Goal: Task Accomplishment & Management: Manage account settings

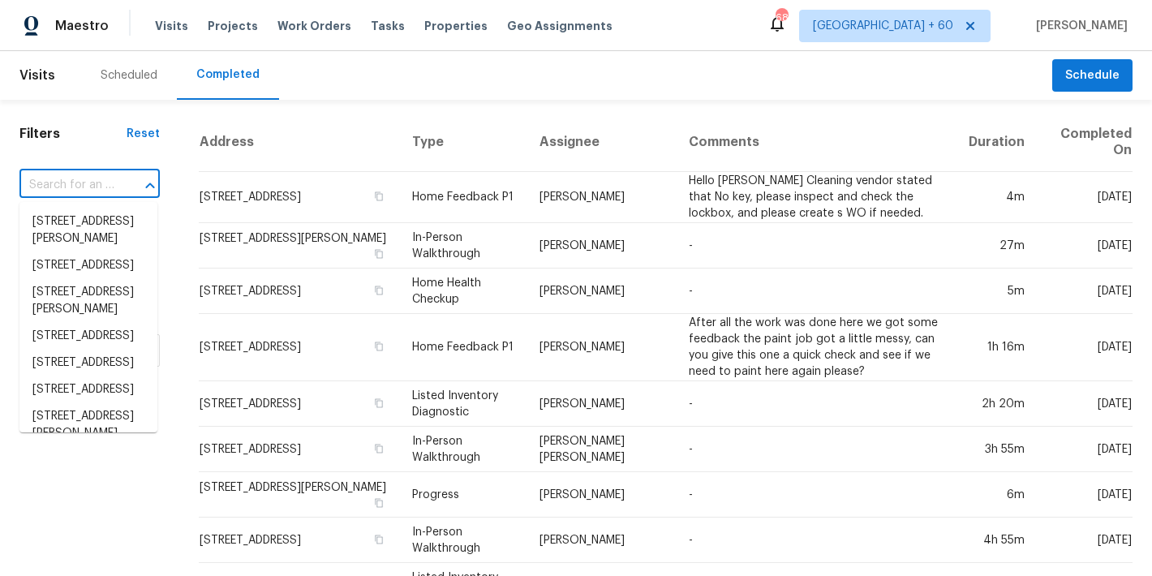
click at [99, 175] on input "text" at bounding box center [66, 185] width 95 height 25
paste input "[STREET_ADDRESS][PERSON_NAME]"
type input "[STREET_ADDRESS][PERSON_NAME]"
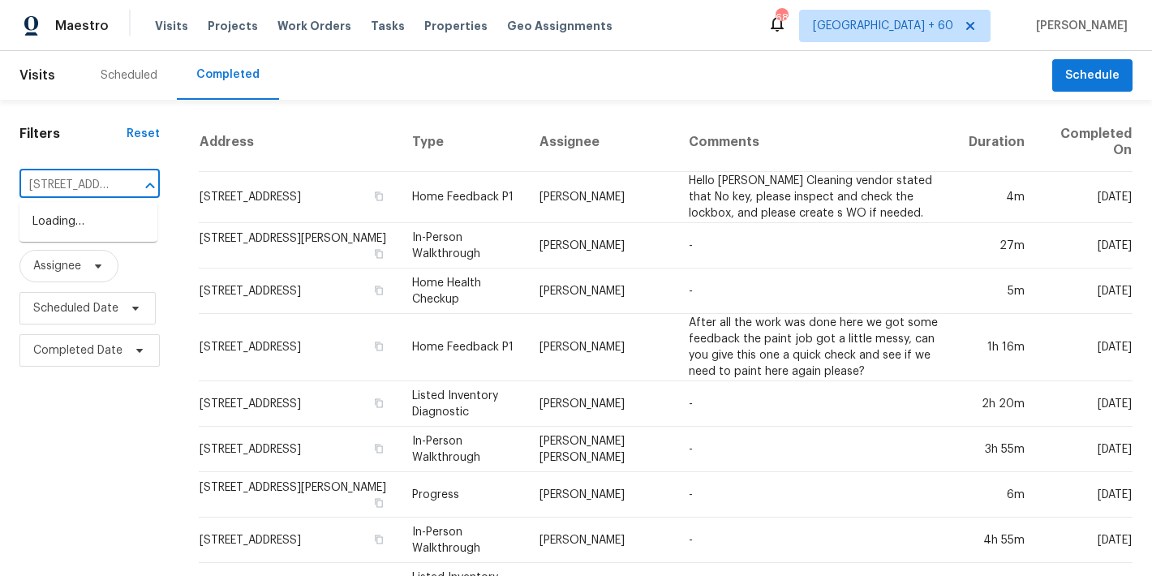
scroll to position [0, 108]
click at [67, 236] on li "[STREET_ADDRESS][PERSON_NAME]" at bounding box center [88, 231] width 138 height 44
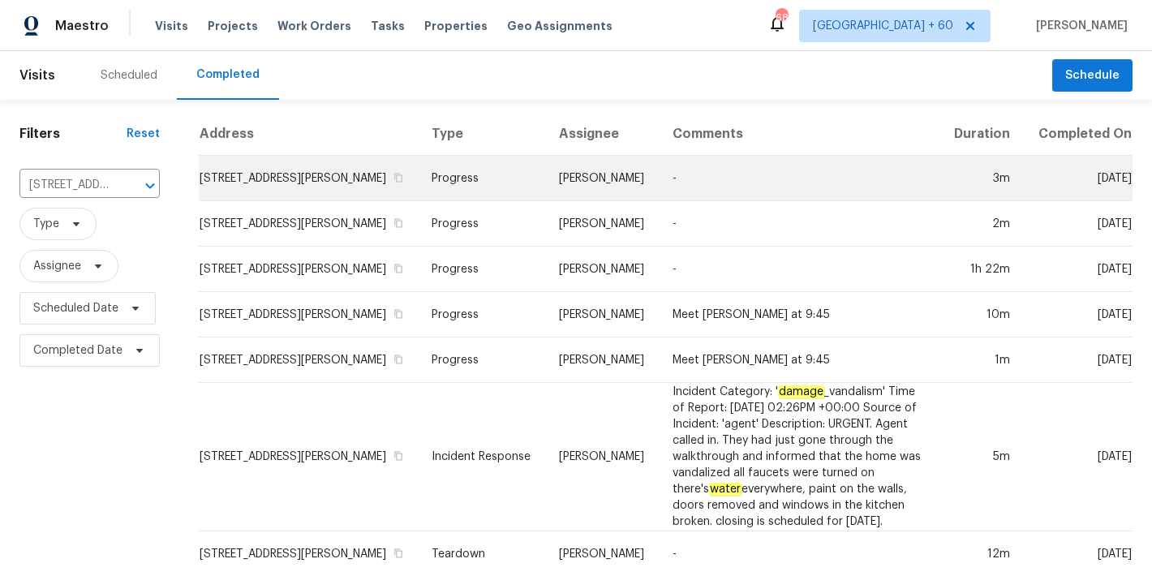
click at [266, 165] on td "[STREET_ADDRESS][PERSON_NAME]" at bounding box center [309, 178] width 220 height 45
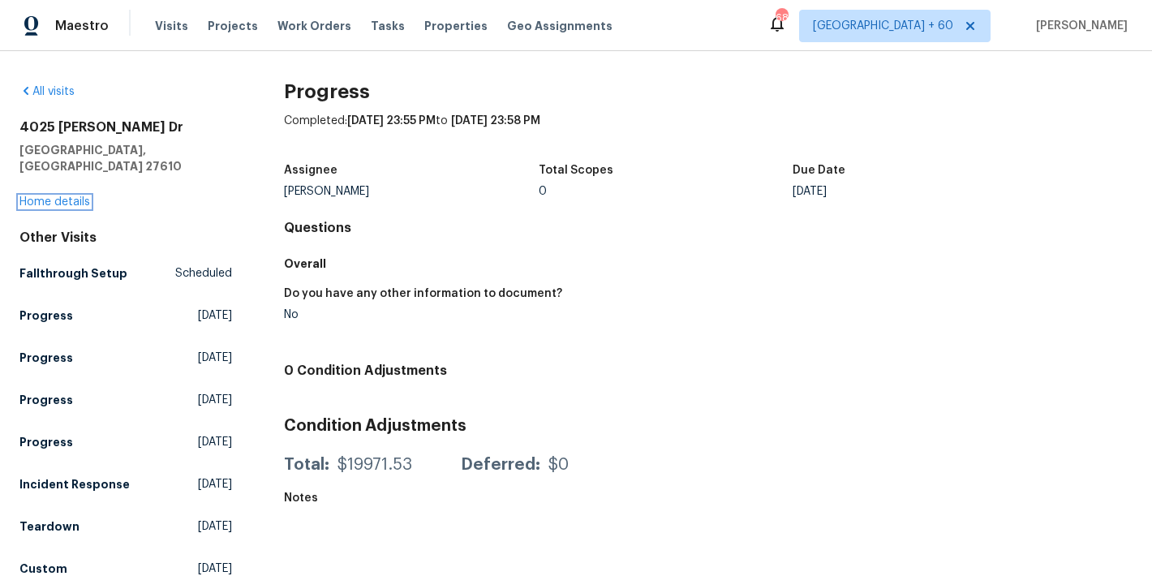
click at [75, 196] on link "Home details" at bounding box center [54, 201] width 71 height 11
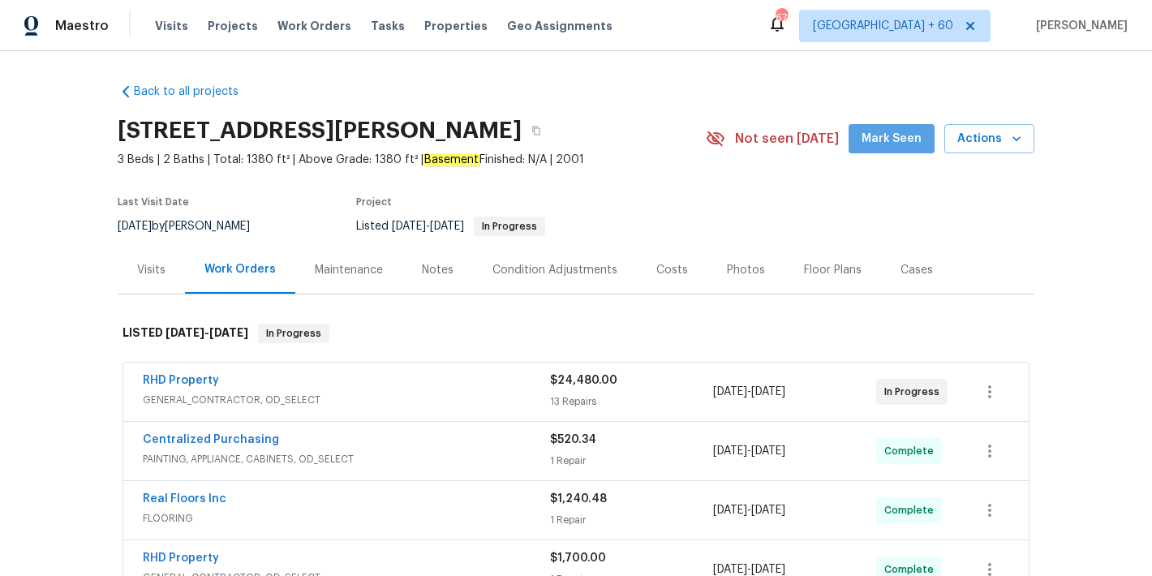
click at [897, 141] on span "Mark Seen" at bounding box center [892, 139] width 60 height 20
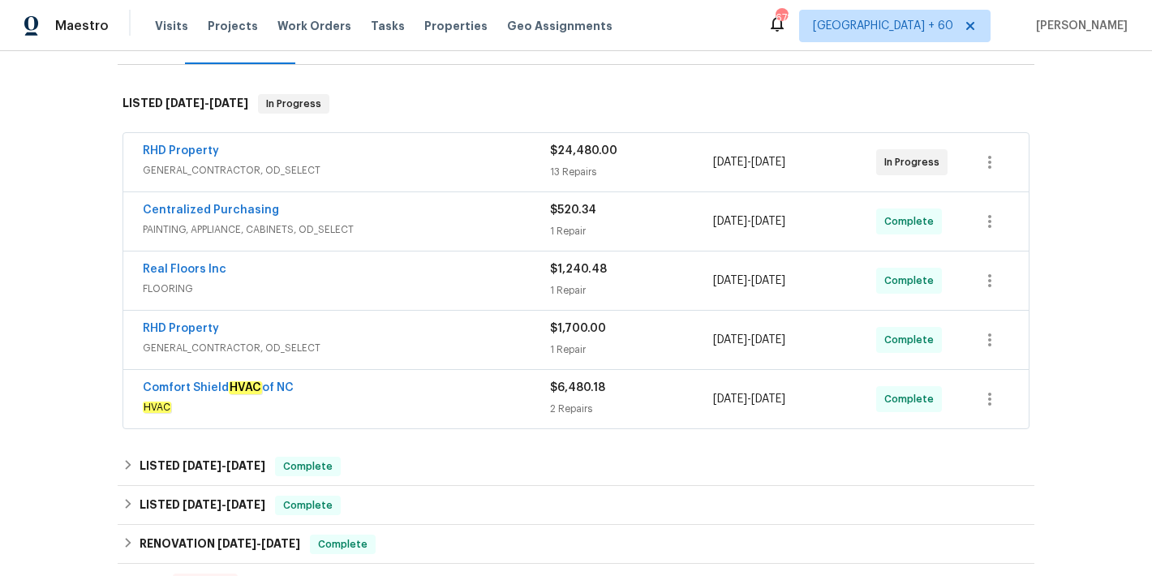
scroll to position [237, 0]
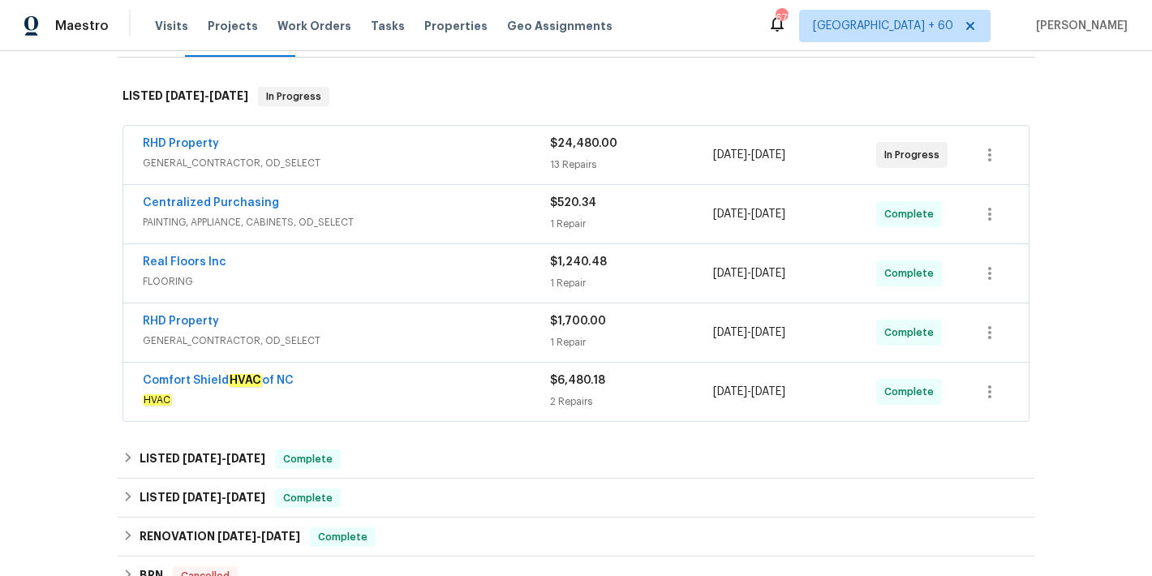
click at [473, 153] on div "RHD Property" at bounding box center [346, 145] width 407 height 19
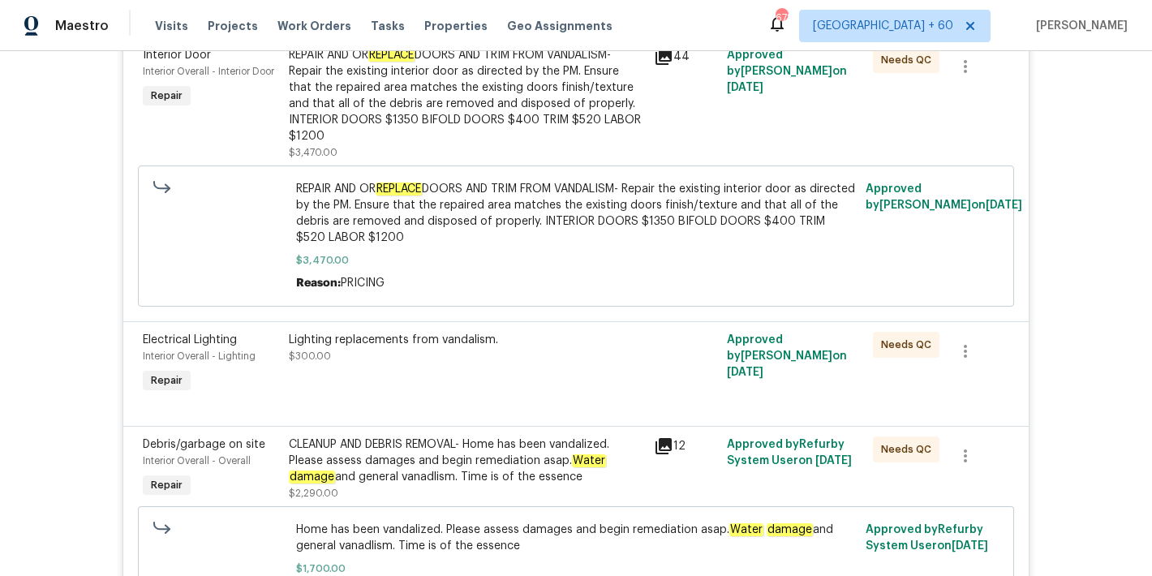
scroll to position [0, 0]
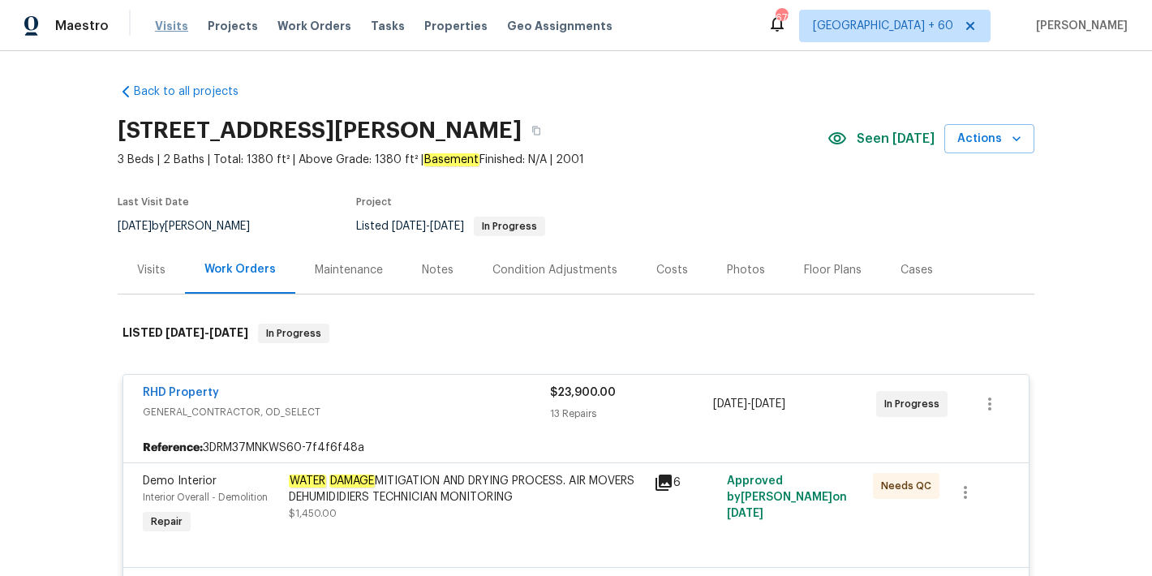
click at [162, 31] on span "Visits" at bounding box center [171, 26] width 33 height 16
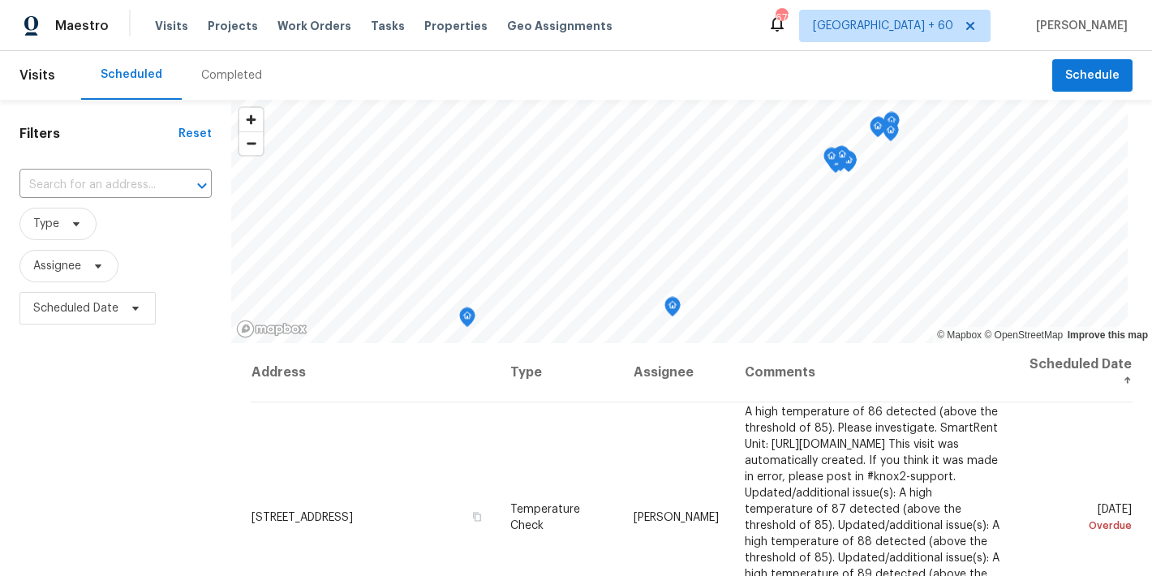
click at [488, 45] on div "Maestro Visits Projects Work Orders Tasks Properties Geo Assignments 678 [GEOGR…" at bounding box center [576, 25] width 1152 height 51
click at [237, 72] on div "Completed" at bounding box center [231, 75] width 61 height 16
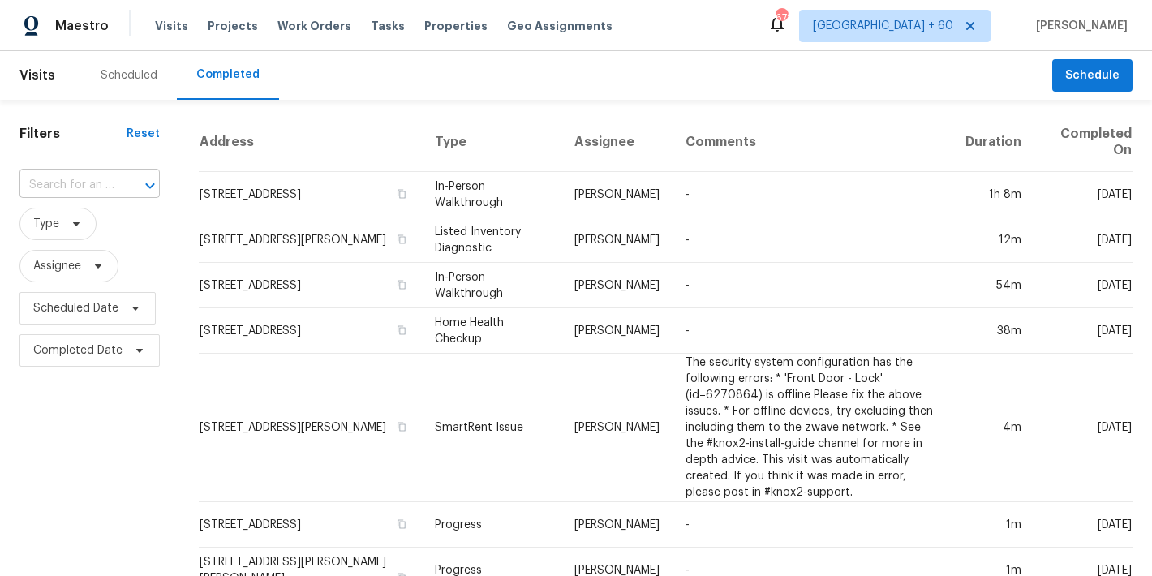
click at [103, 183] on input "text" at bounding box center [66, 185] width 95 height 25
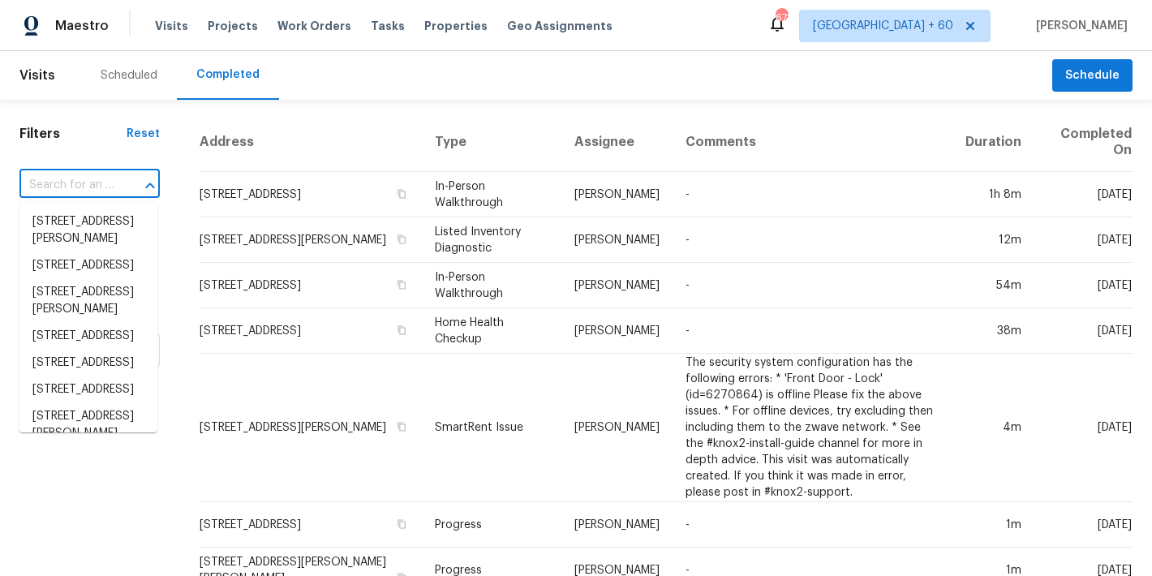
paste input "[STREET_ADDRESS]"
type input "[STREET_ADDRESS]"
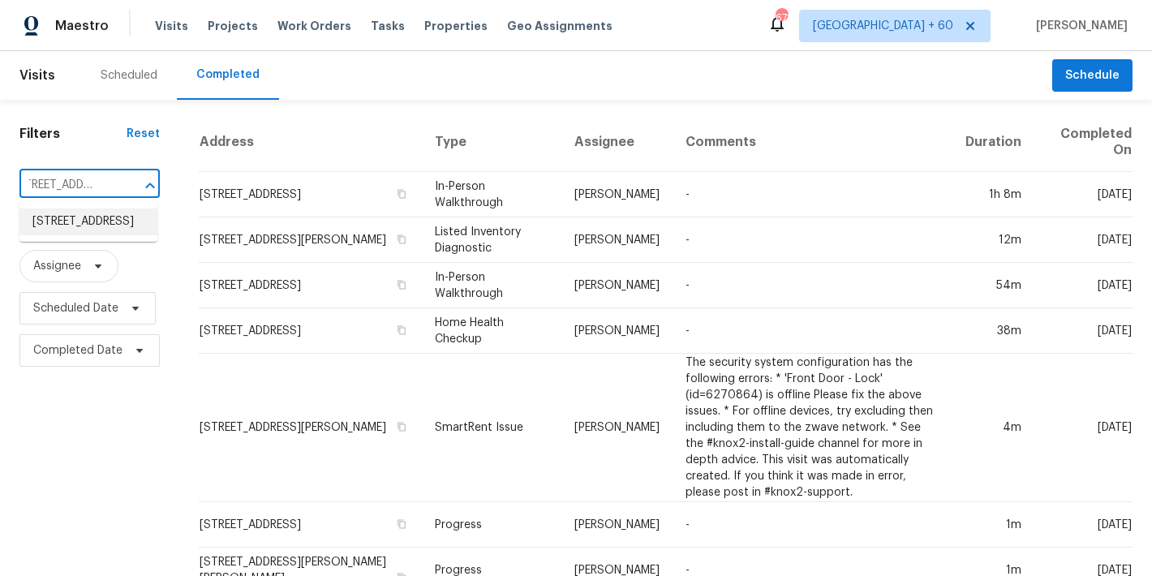
click at [85, 221] on li "[STREET_ADDRESS]" at bounding box center [88, 222] width 138 height 27
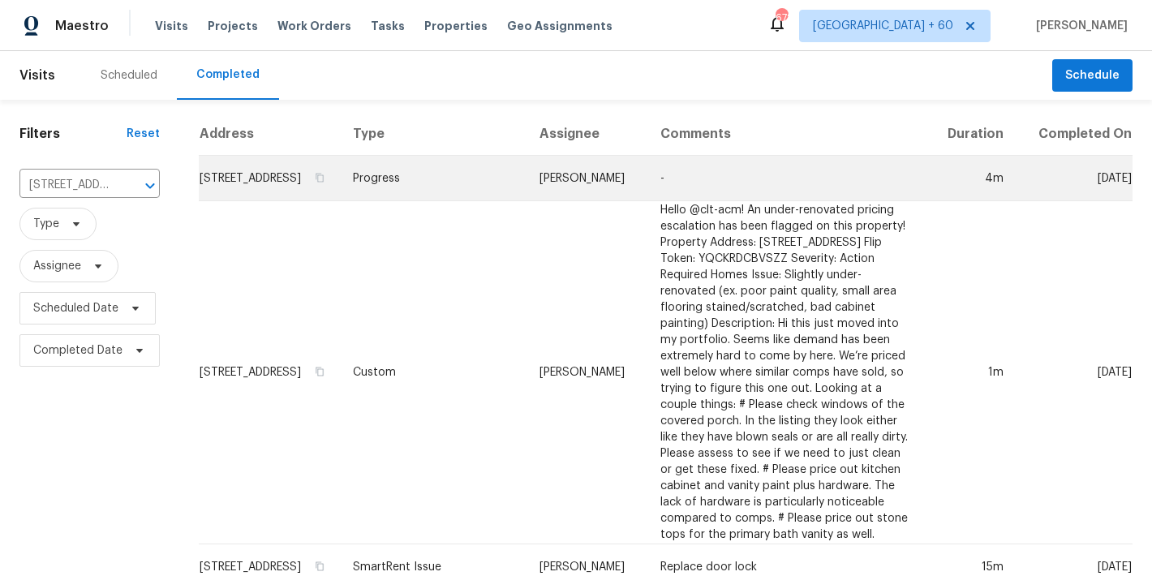
click at [269, 191] on td "[STREET_ADDRESS]" at bounding box center [269, 178] width 141 height 45
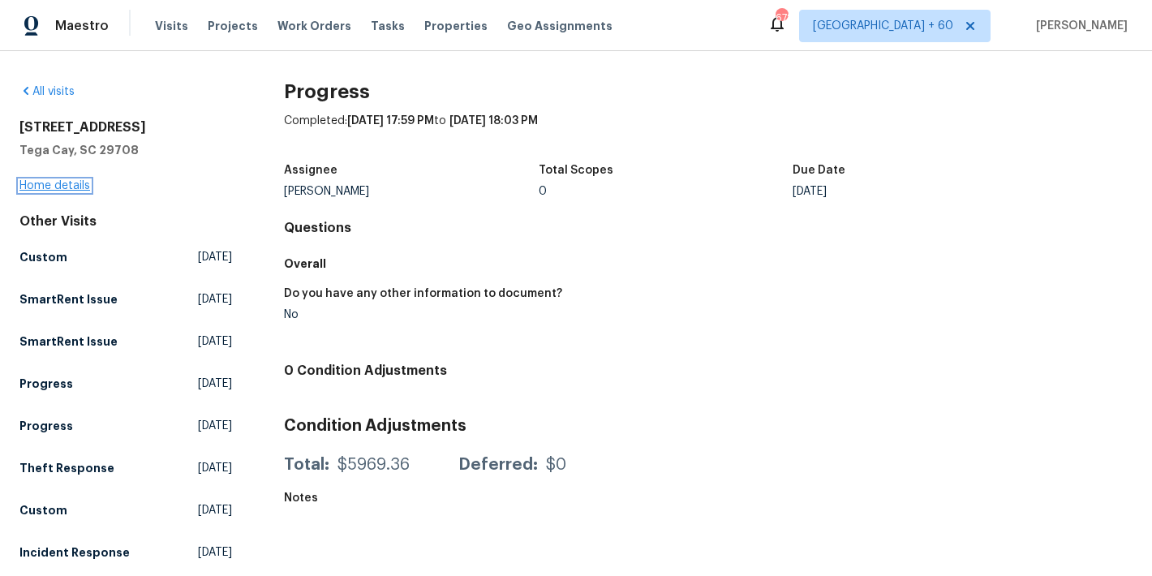
click at [59, 187] on link "Home details" at bounding box center [54, 185] width 71 height 11
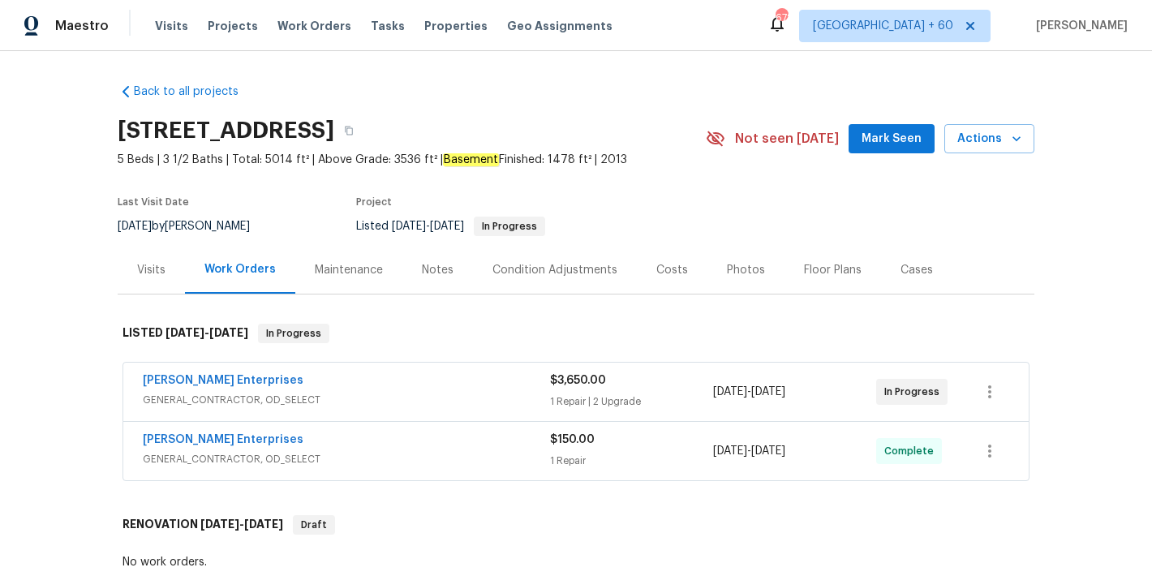
click at [880, 144] on span "Mark Seen" at bounding box center [892, 139] width 60 height 20
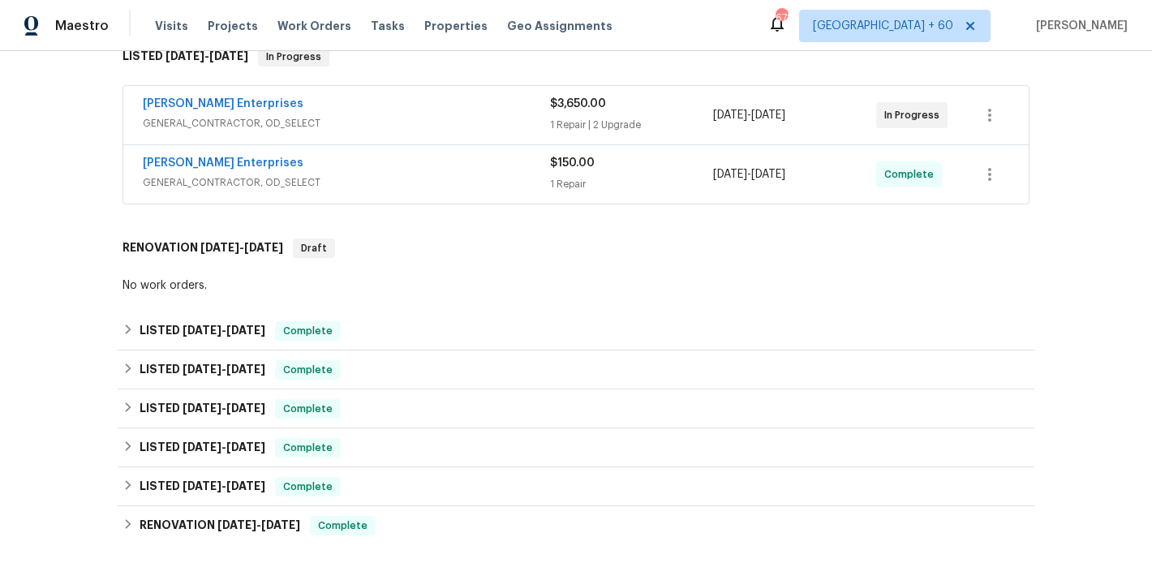
scroll to position [293, 0]
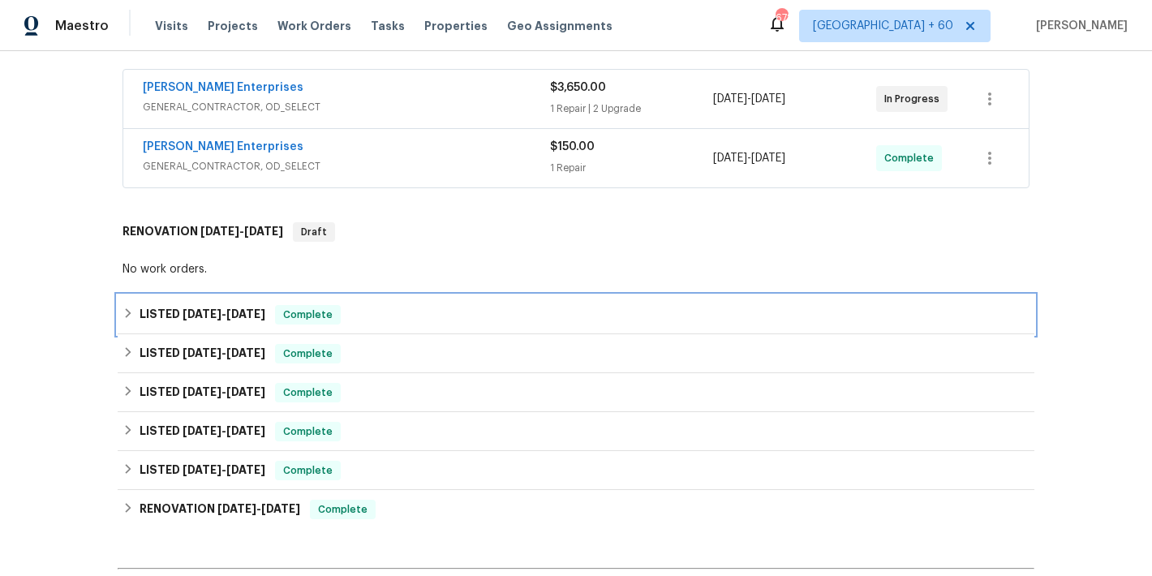
click at [365, 320] on div "LISTED [DATE] - [DATE] Complete" at bounding box center [576, 314] width 907 height 19
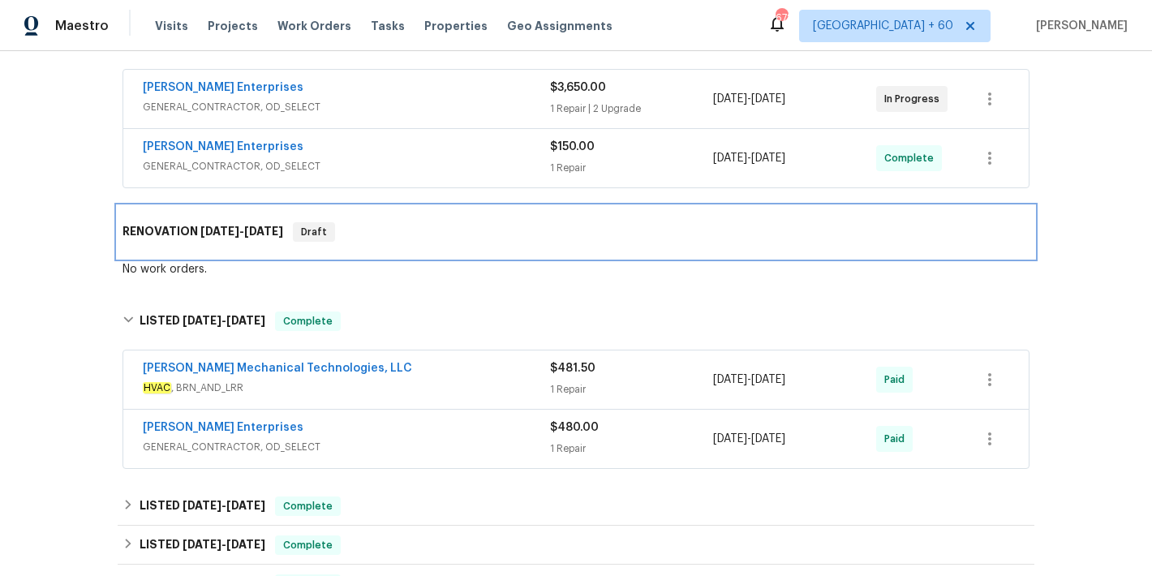
click at [376, 240] on div "RENOVATION [DATE] - [DATE] Draft" at bounding box center [576, 231] width 907 height 19
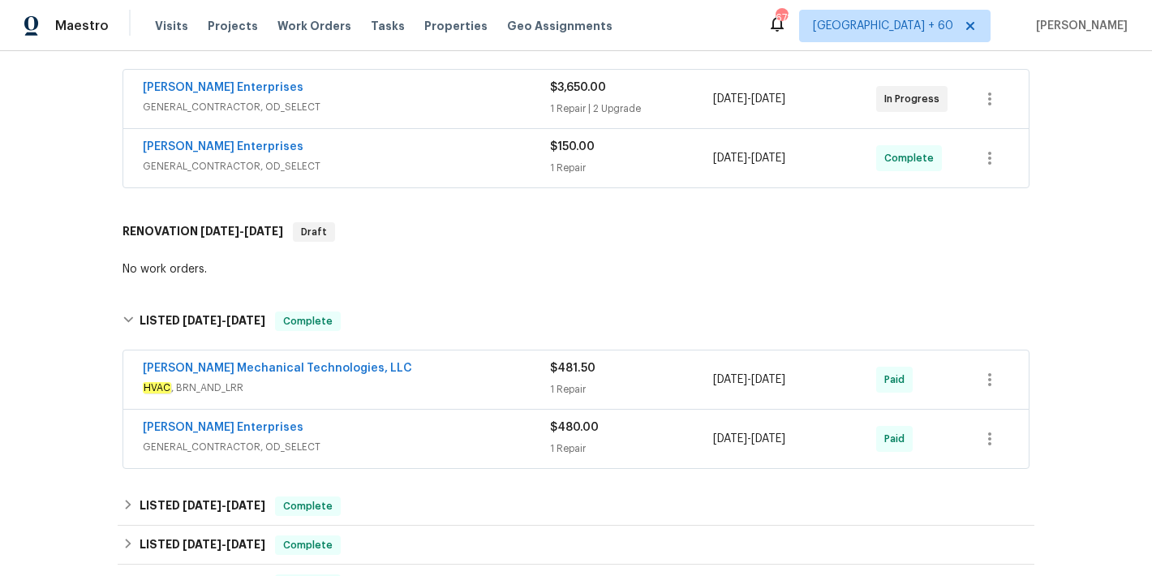
click at [466, 162] on span "GENERAL_CONTRACTOR, OD_SELECT" at bounding box center [346, 166] width 407 height 16
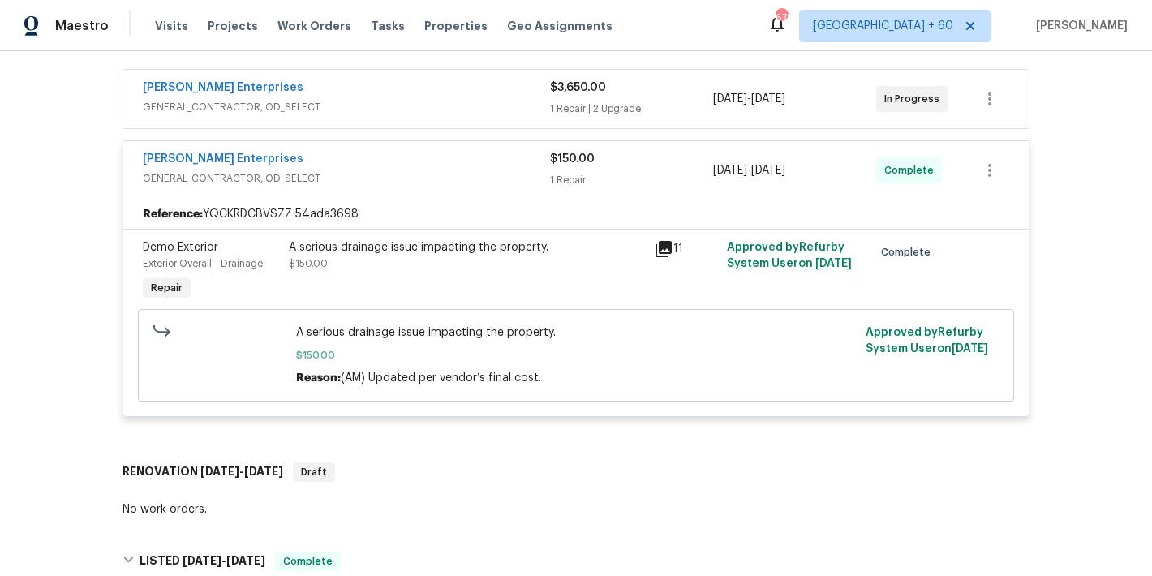
click at [458, 97] on div "[PERSON_NAME] Enterprises" at bounding box center [346, 89] width 407 height 19
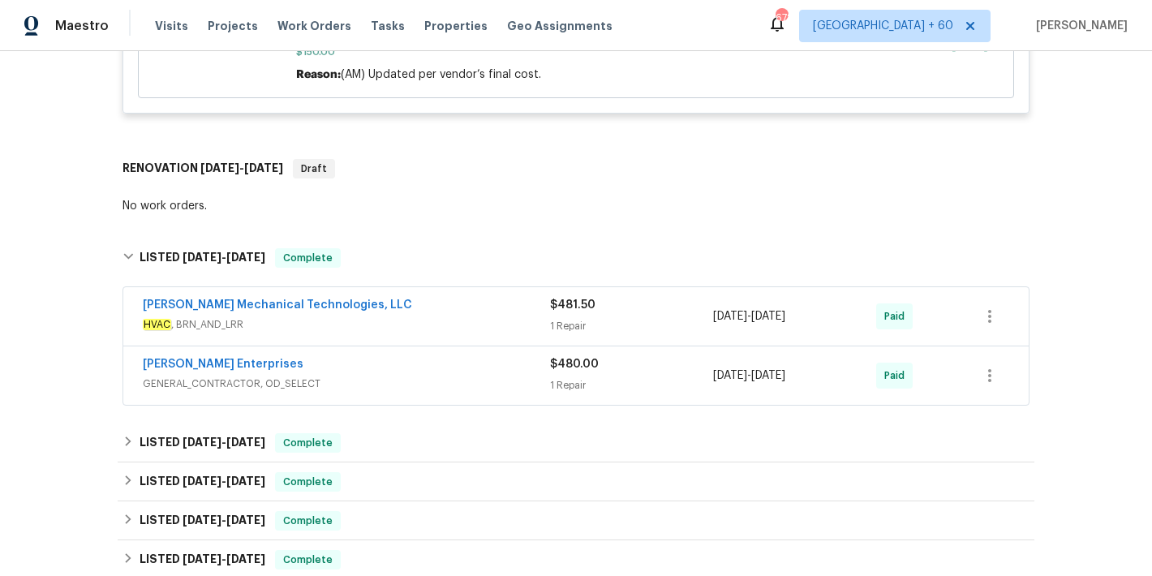
scroll to position [1367, 0]
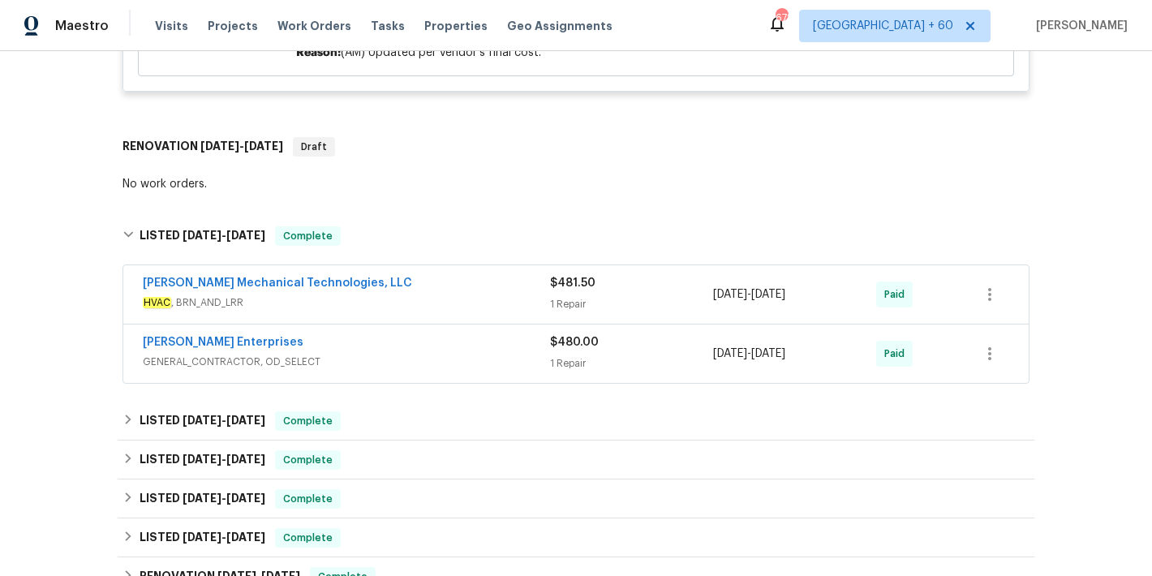
click at [469, 299] on div "[PERSON_NAME] Mechanical Technologies, LLC HVAC , BRN_AND_LRR" at bounding box center [346, 294] width 407 height 39
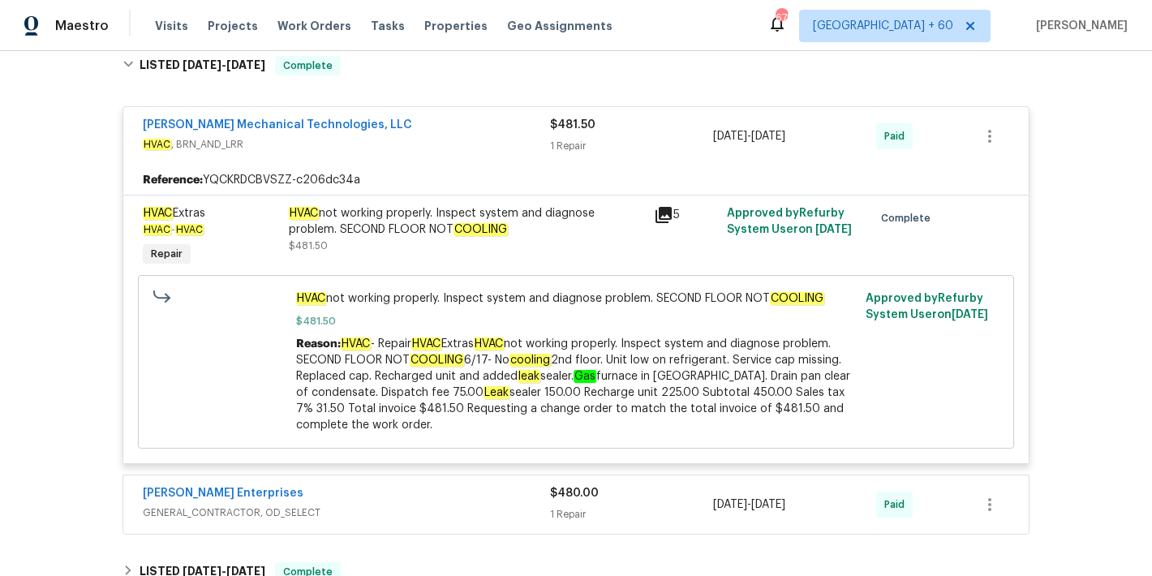
scroll to position [1479, 0]
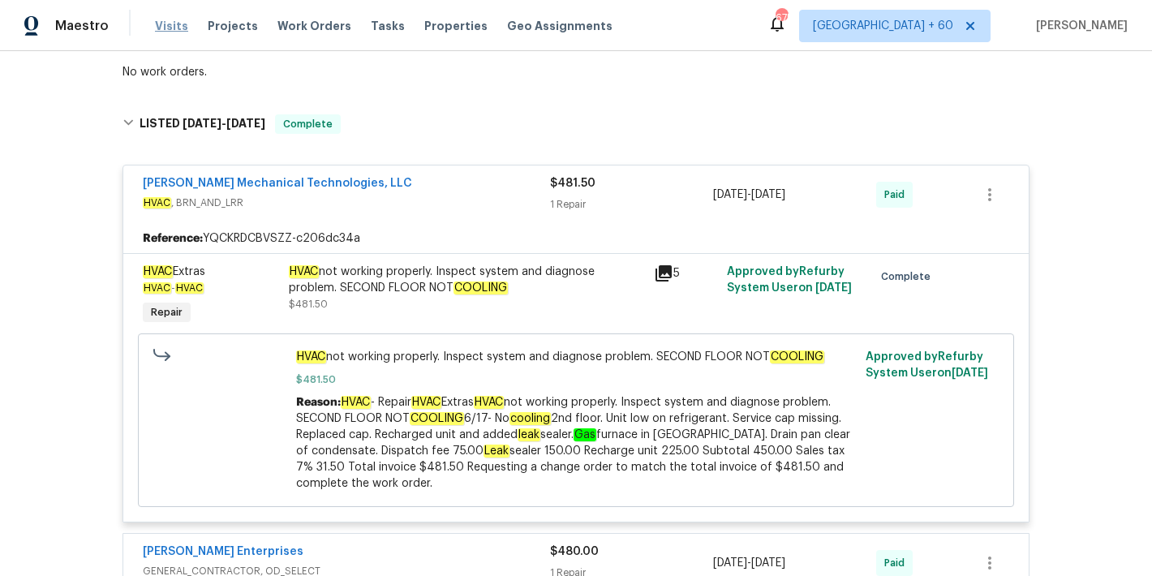
click at [179, 22] on span "Visits" at bounding box center [171, 26] width 33 height 16
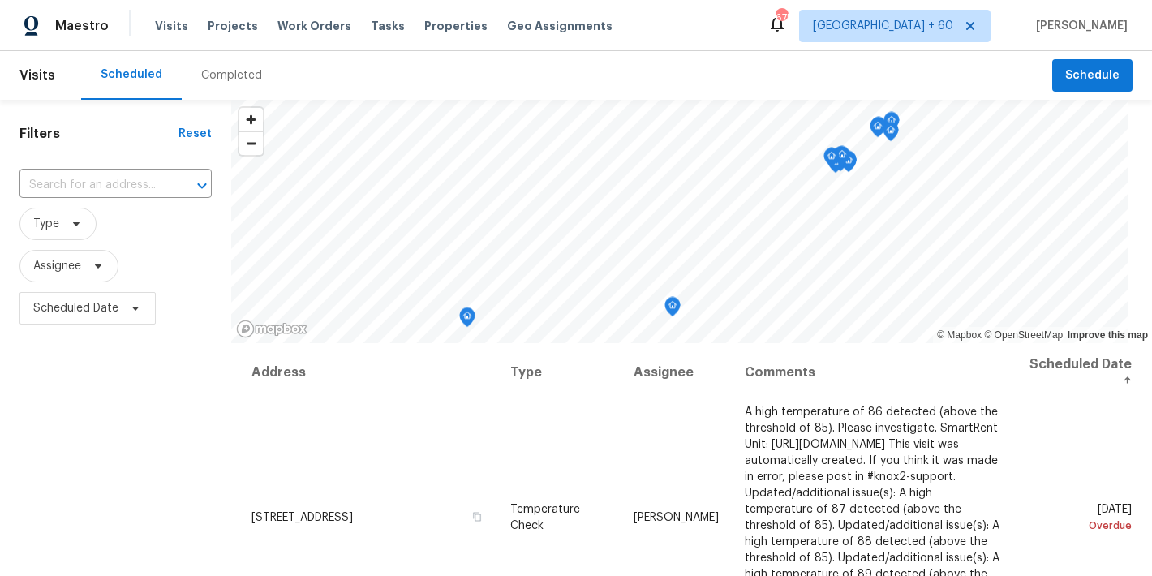
click at [210, 80] on div "Completed" at bounding box center [231, 75] width 61 height 16
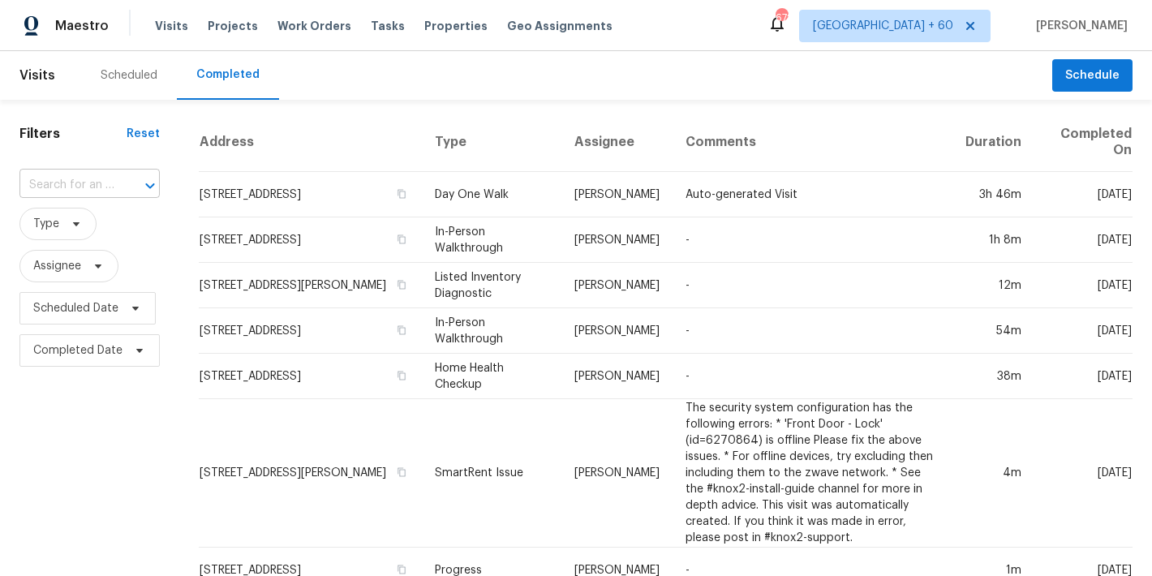
click at [103, 192] on input "text" at bounding box center [66, 185] width 95 height 25
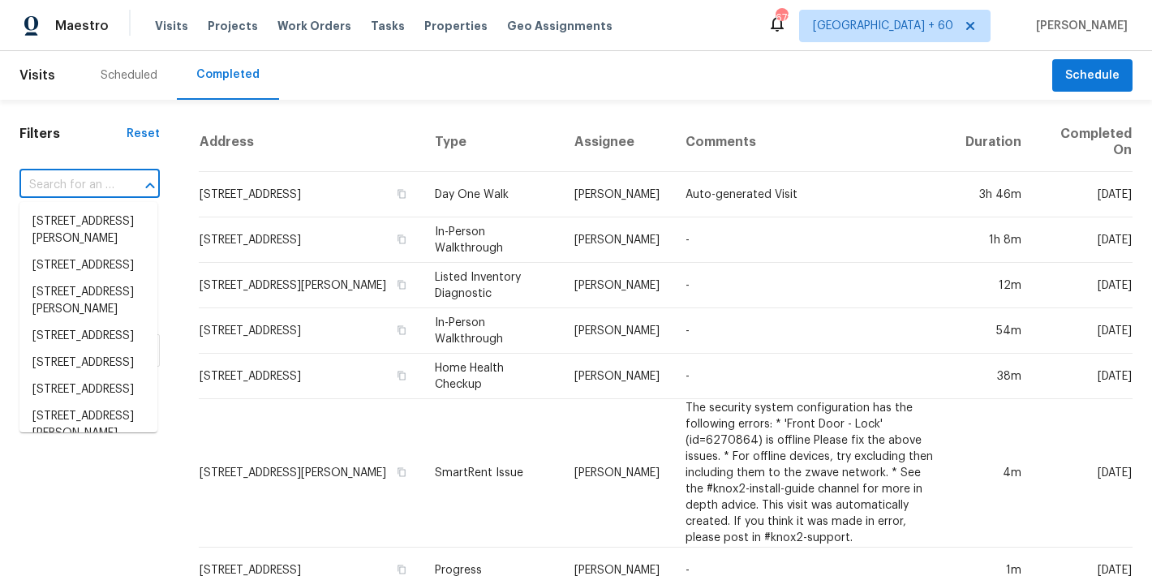
paste input "[STREET_ADDRESS]"
type input "[STREET_ADDRESS]"
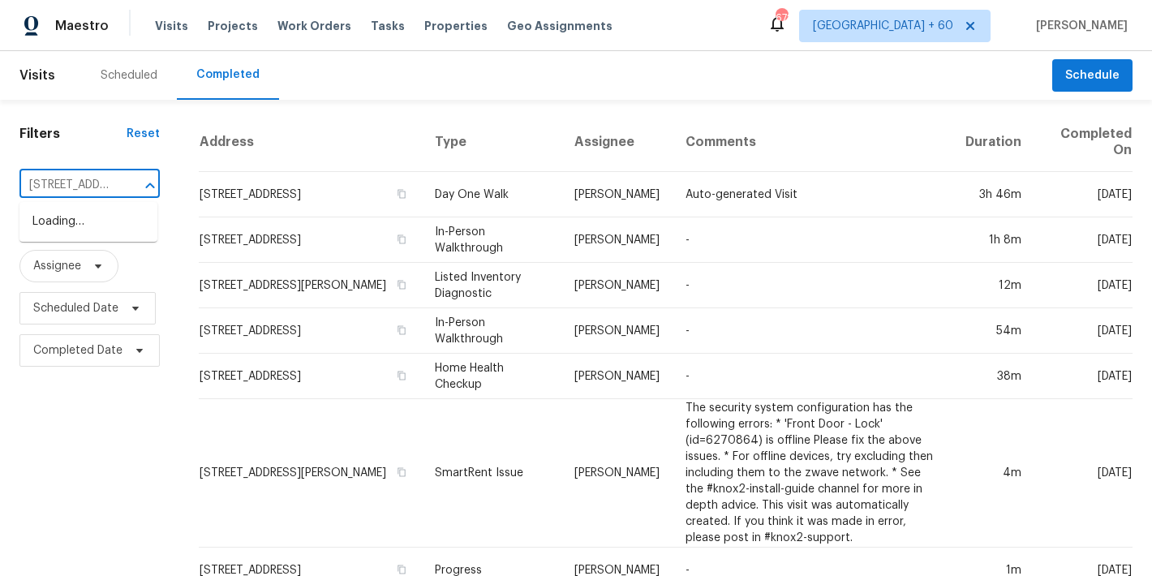
scroll to position [0, 123]
click at [71, 235] on li "[STREET_ADDRESS]" at bounding box center [88, 222] width 138 height 27
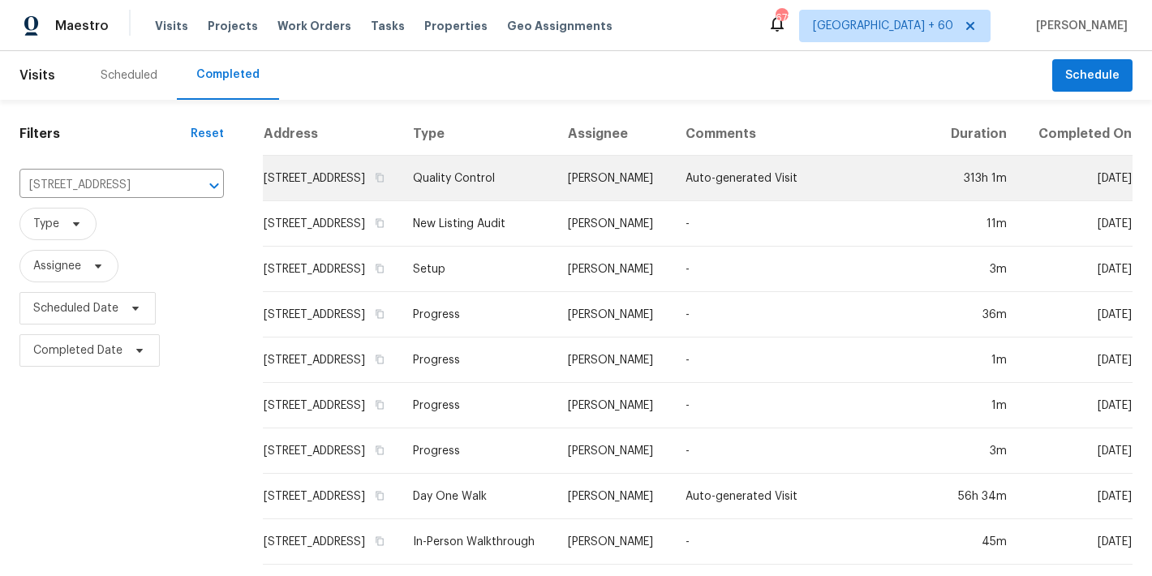
click at [277, 197] on td "[STREET_ADDRESS]" at bounding box center [331, 178] width 137 height 45
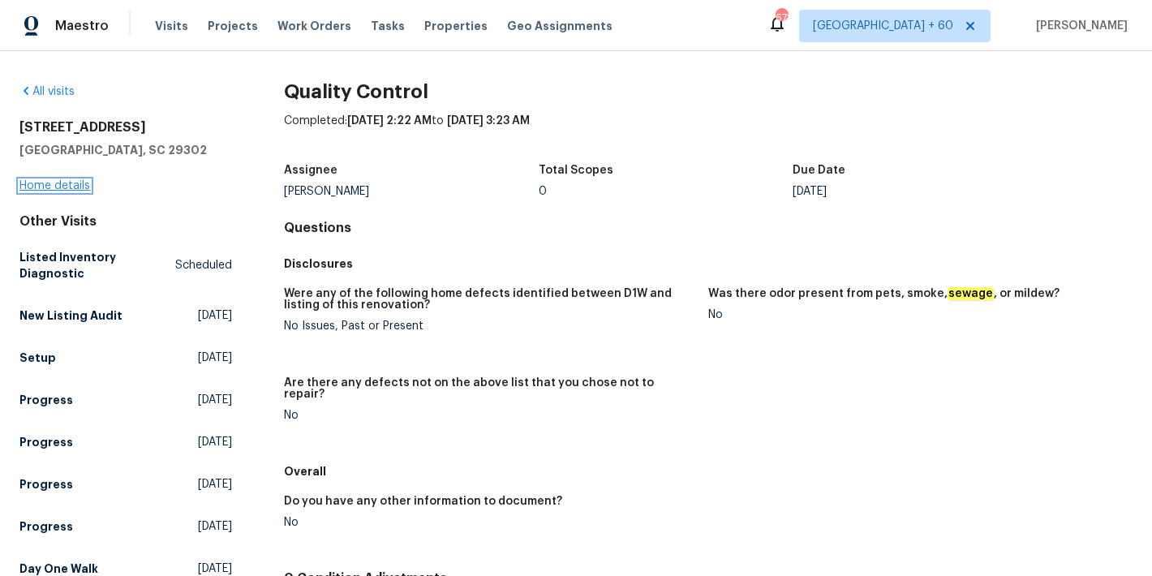
click at [45, 187] on link "Home details" at bounding box center [54, 185] width 71 height 11
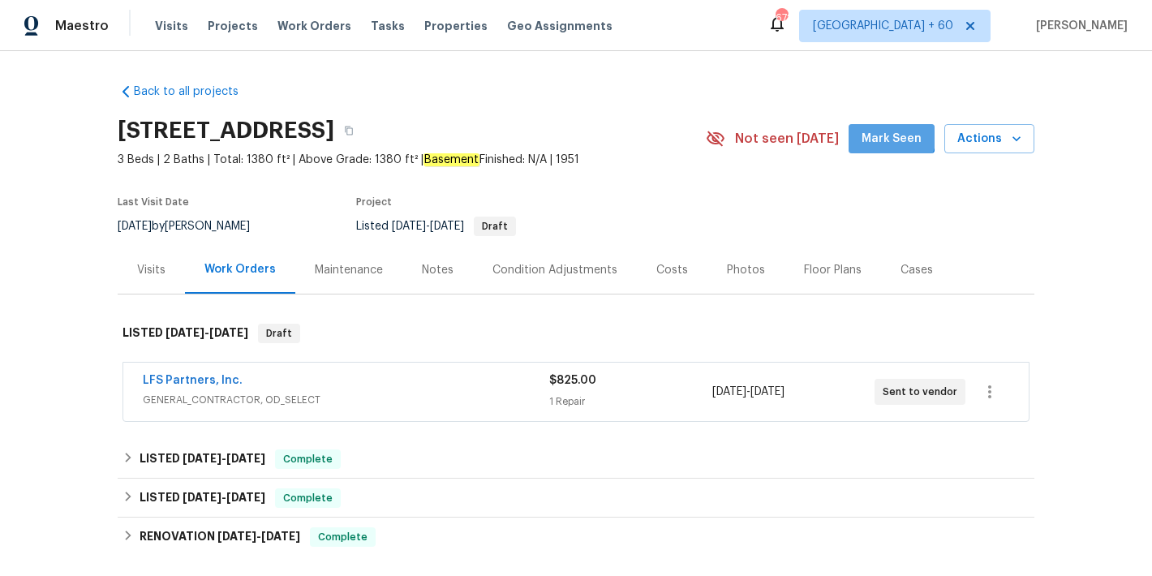
click at [881, 132] on span "Mark Seen" at bounding box center [892, 139] width 60 height 20
click at [881, 84] on div "Back to all projects [STREET_ADDRESS] 3 Beds | 2 Baths | Total: 1380 ft² | Abov…" at bounding box center [576, 389] width 917 height 637
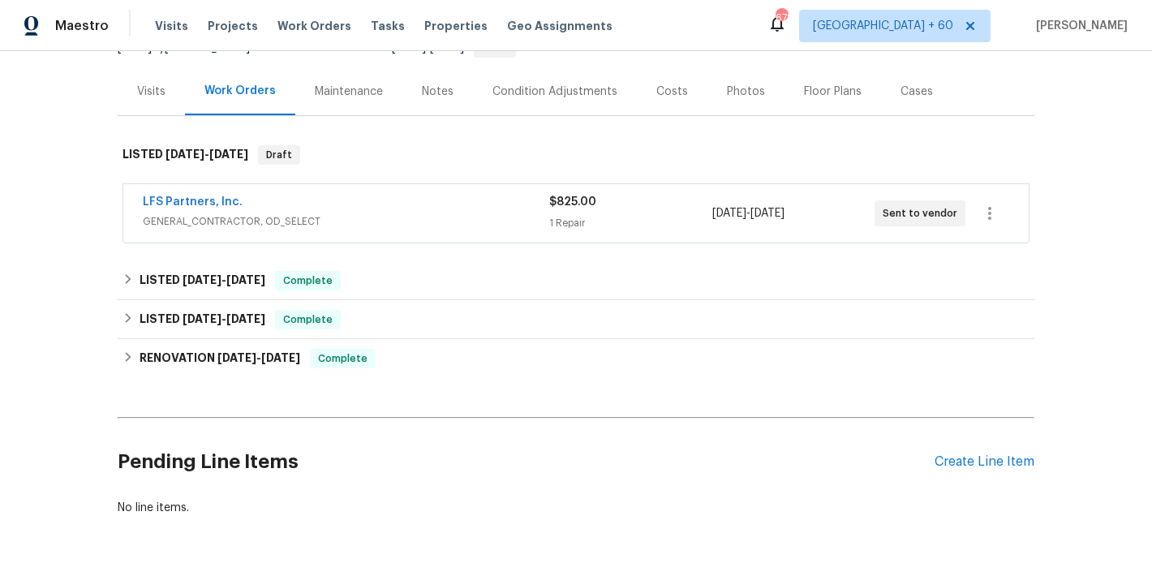
scroll to position [179, 0]
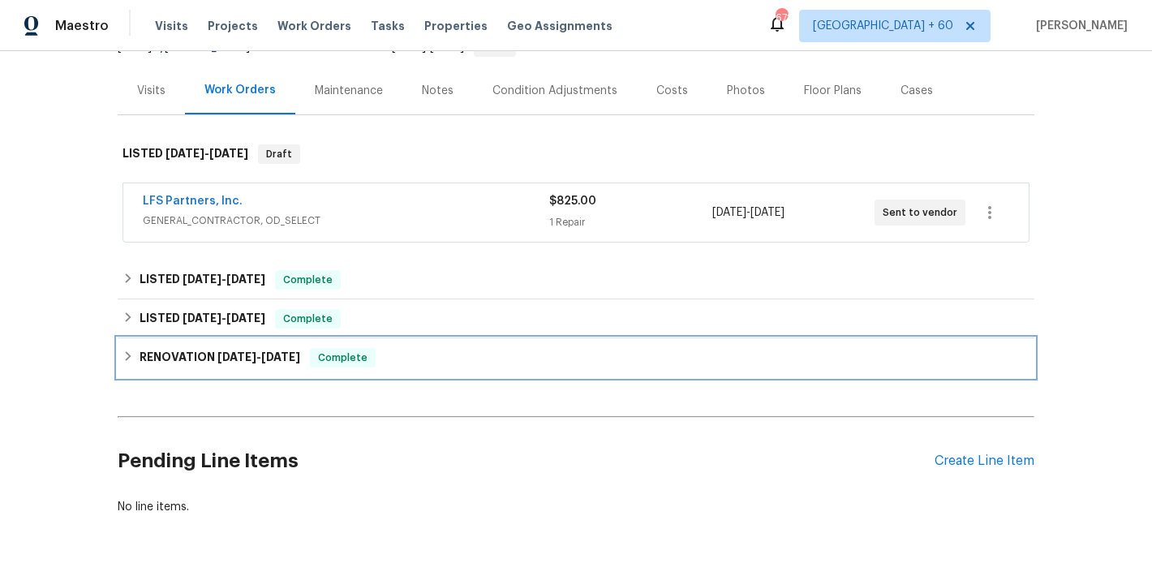
click at [389, 360] on div "RENOVATION [DATE] - [DATE] Complete" at bounding box center [576, 357] width 907 height 19
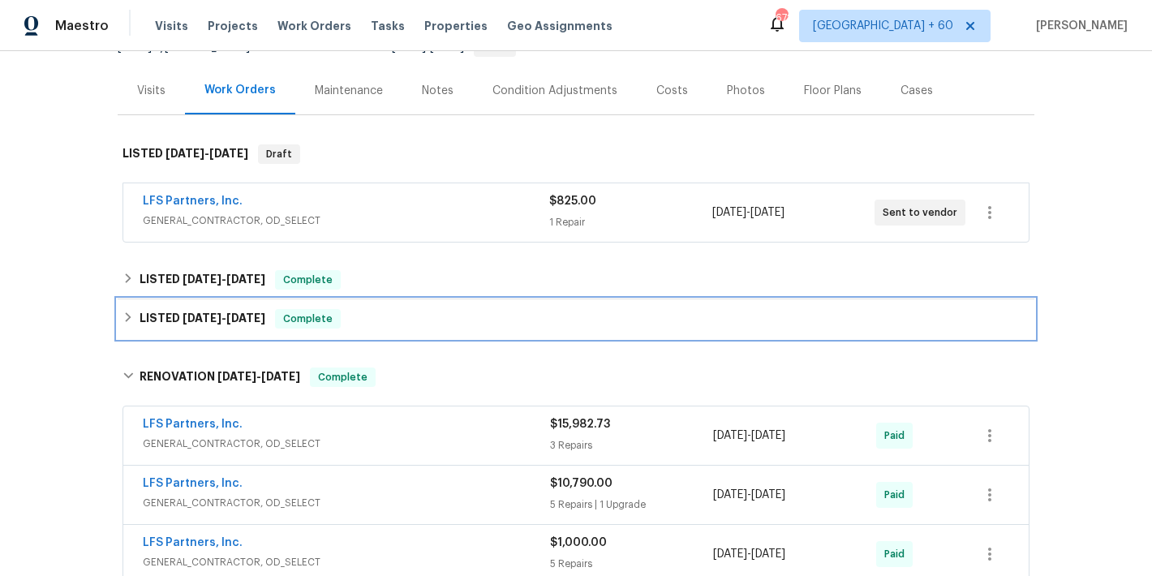
click at [376, 333] on div "LISTED [DATE] - [DATE] Complete" at bounding box center [576, 318] width 917 height 39
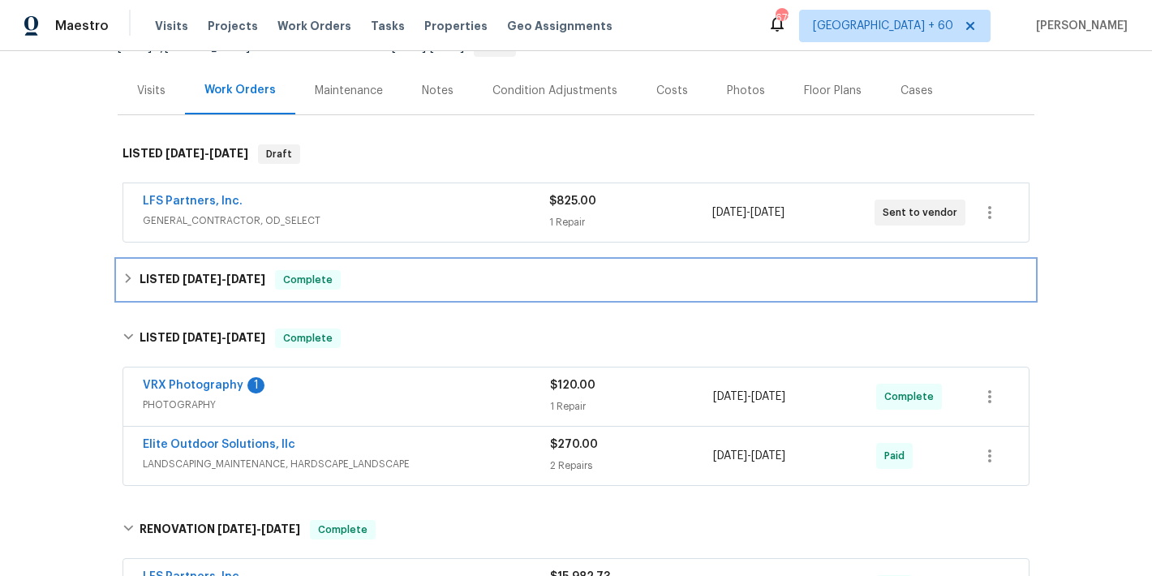
click at [402, 282] on div "LISTED [DATE] - [DATE] Complete" at bounding box center [576, 279] width 907 height 19
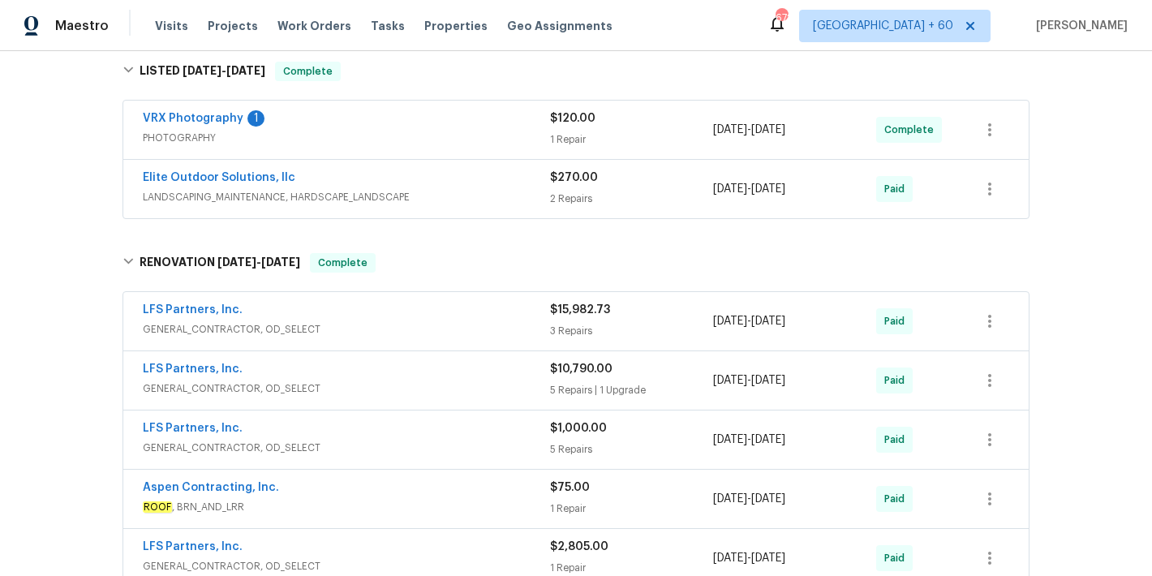
scroll to position [529, 0]
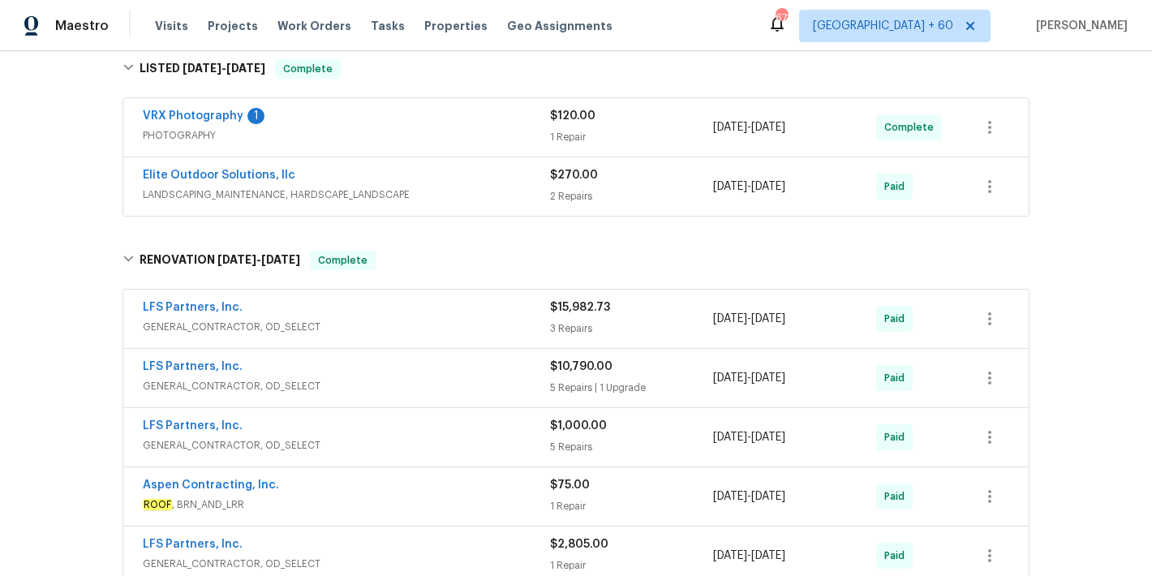
click at [508, 180] on div "Elite Outdoor Solutions, llc" at bounding box center [346, 176] width 407 height 19
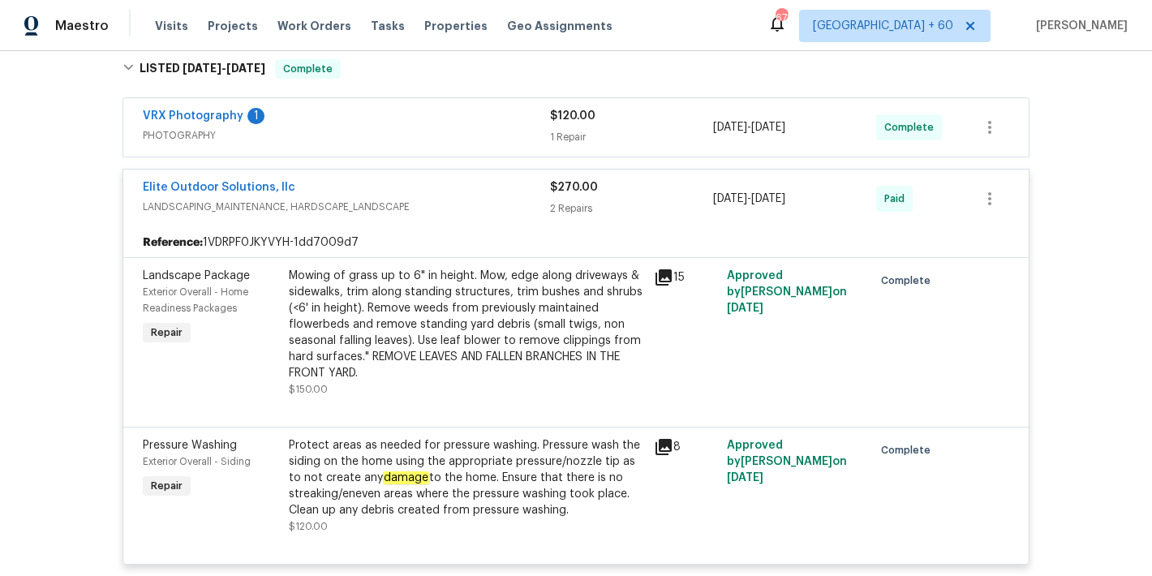
click at [1107, 173] on div "Back to all projects [STREET_ADDRESS] 3 Beds | 2 Baths | Total: 1380 ft² | Abov…" at bounding box center [576, 313] width 1152 height 525
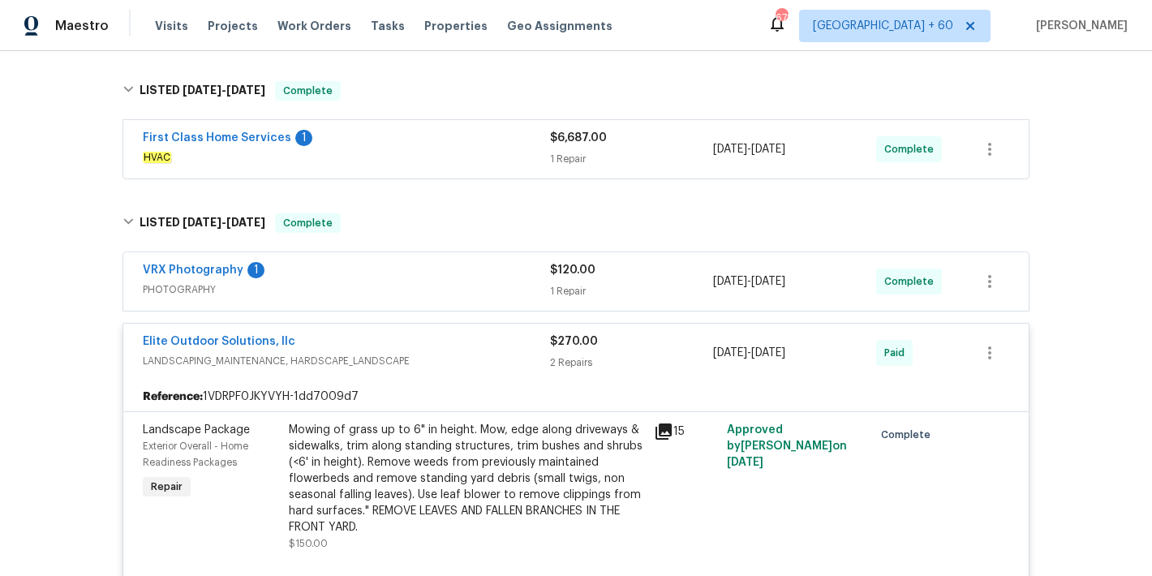
scroll to position [386, 0]
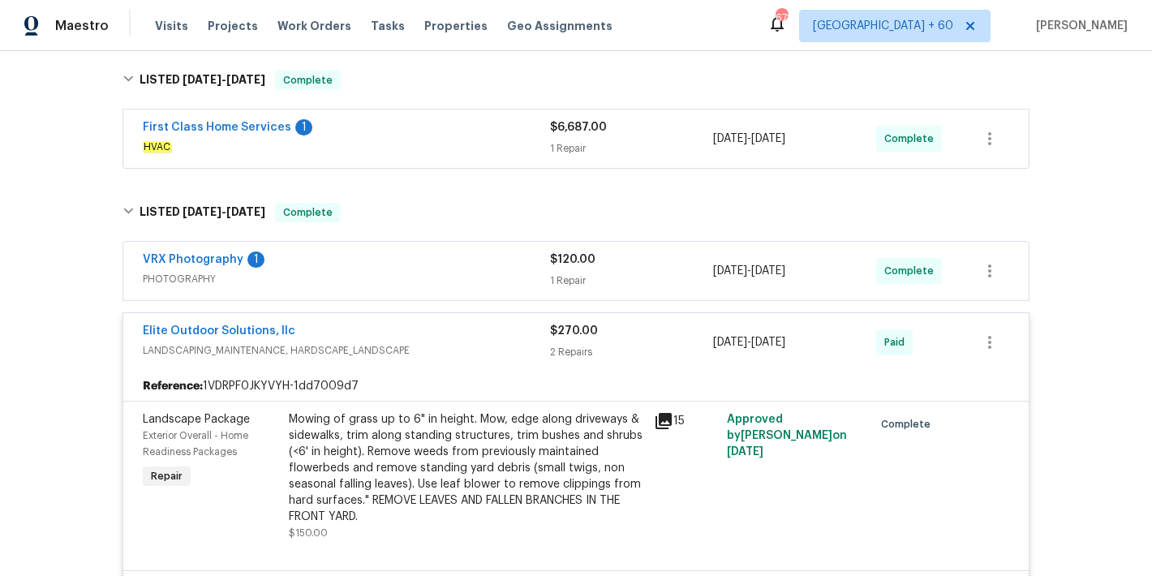
click at [511, 262] on div "VRX Photography 1" at bounding box center [346, 261] width 407 height 19
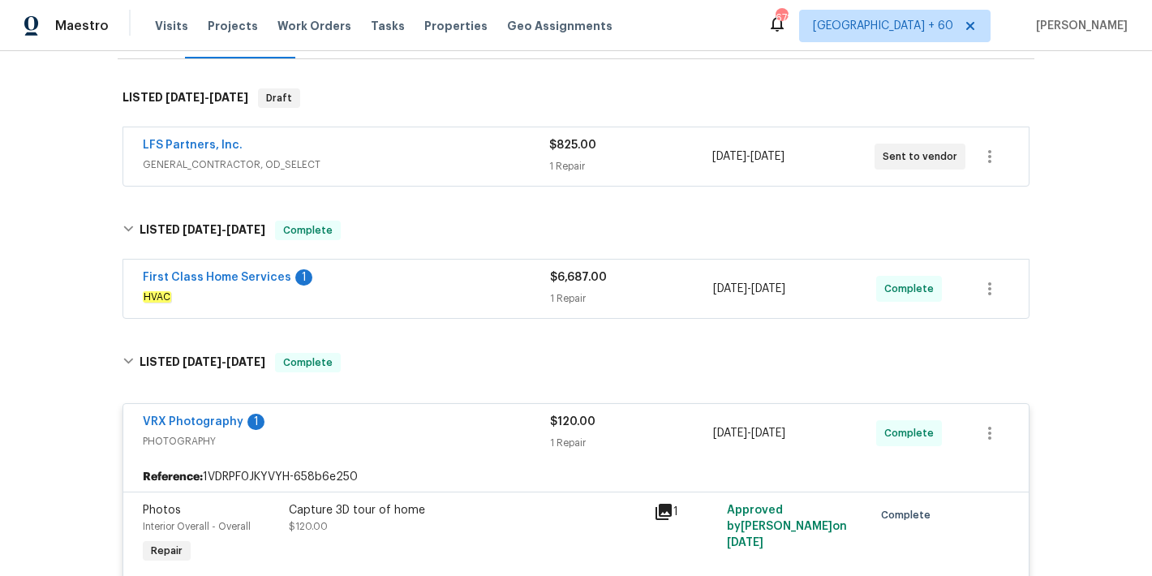
scroll to position [221, 0]
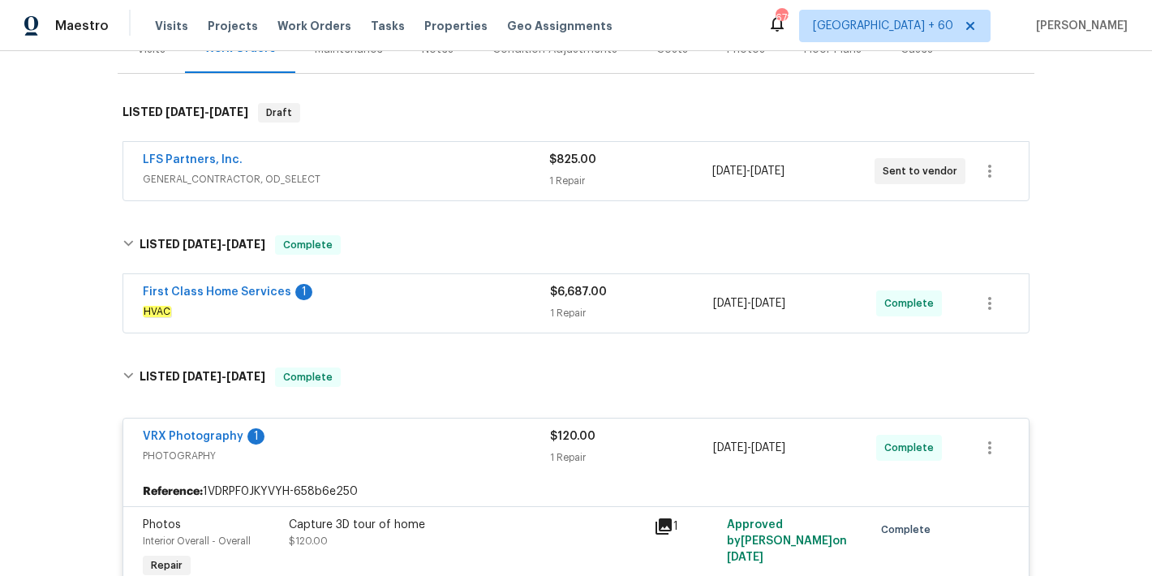
click at [495, 299] on div "First Class Home Services 1" at bounding box center [346, 293] width 407 height 19
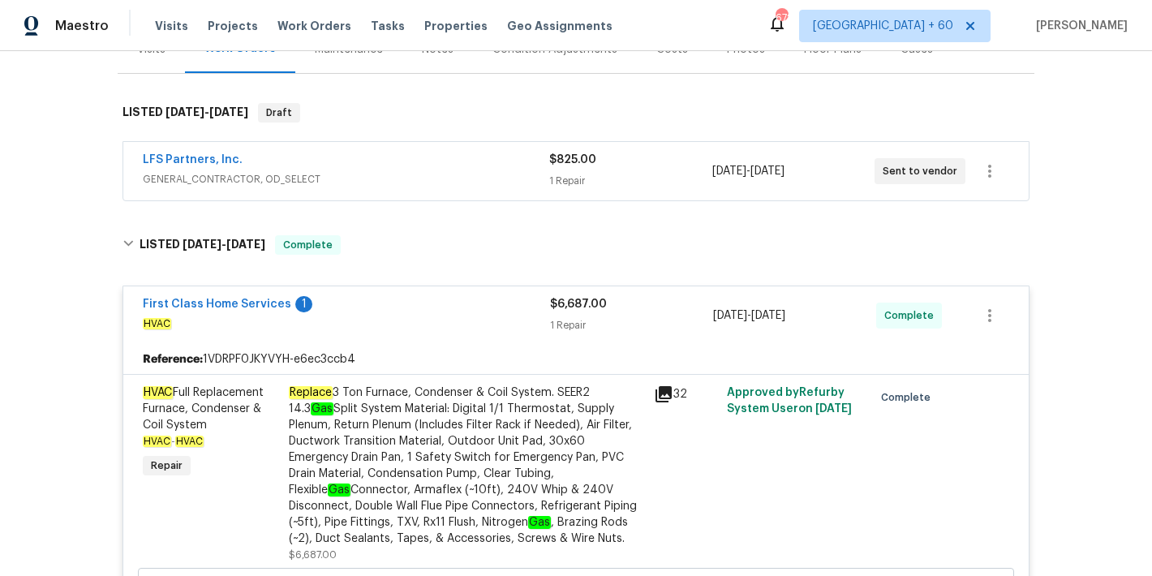
click at [515, 176] on span "GENERAL_CONTRACTOR, OD_SELECT" at bounding box center [346, 179] width 407 height 16
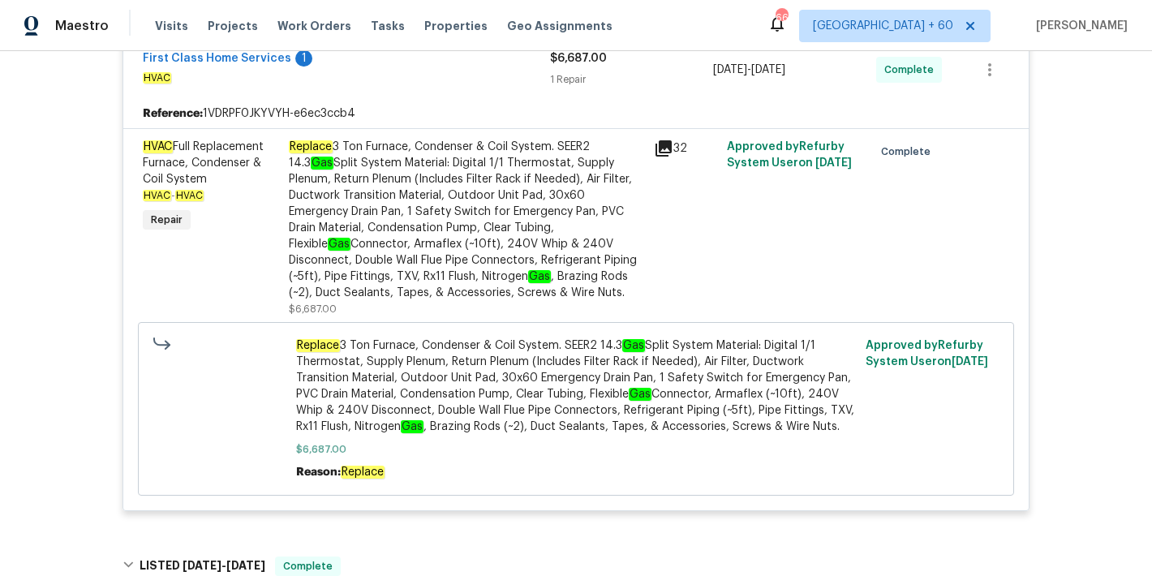
scroll to position [685, 0]
click at [52, 399] on div "Back to all projects [STREET_ADDRESS] 3 Beds | 2 Baths | Total: 1380 ft² | Abov…" at bounding box center [576, 313] width 1152 height 525
click at [542, 371] on span "Replace 3 Ton Furnace, Condenser & Coil System. SEER2 14.3 Gas Split System Mat…" at bounding box center [576, 385] width 561 height 97
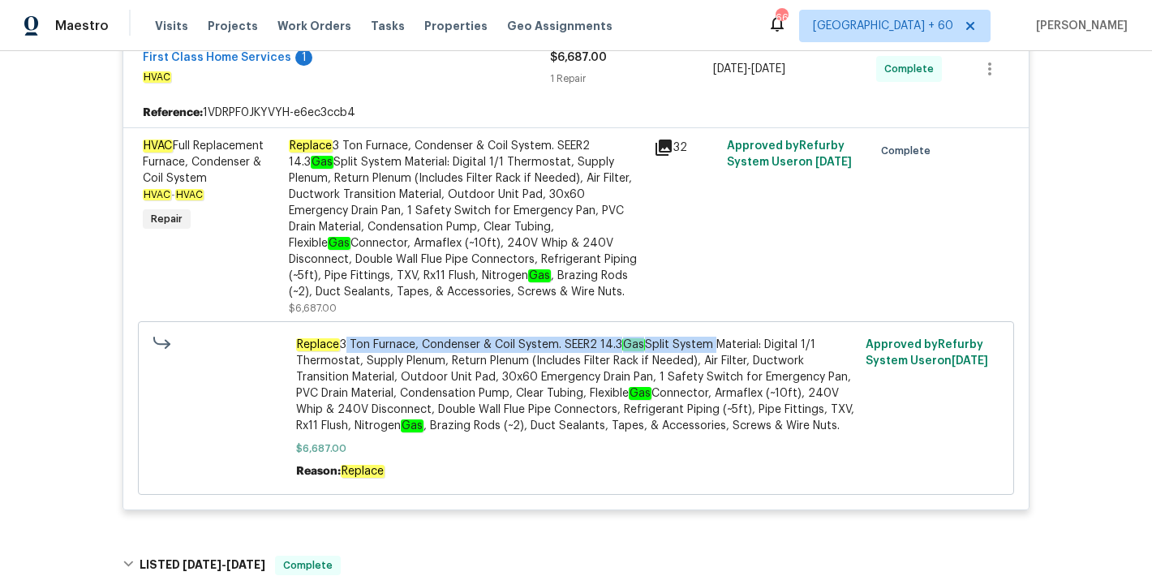
drag, startPoint x: 713, startPoint y: 364, endPoint x: 338, endPoint y: 361, distance: 375.0
click at [338, 361] on span "Replace 3 Ton Furnace, Condenser & Coil System. SEER2 14.3 Gas Split System Mat…" at bounding box center [576, 385] width 561 height 97
copy span "3 Ton Furnace, Condenser & Coil System. SEER2 14.3 Gas Split System"
click at [166, 19] on span "Visits" at bounding box center [171, 26] width 33 height 16
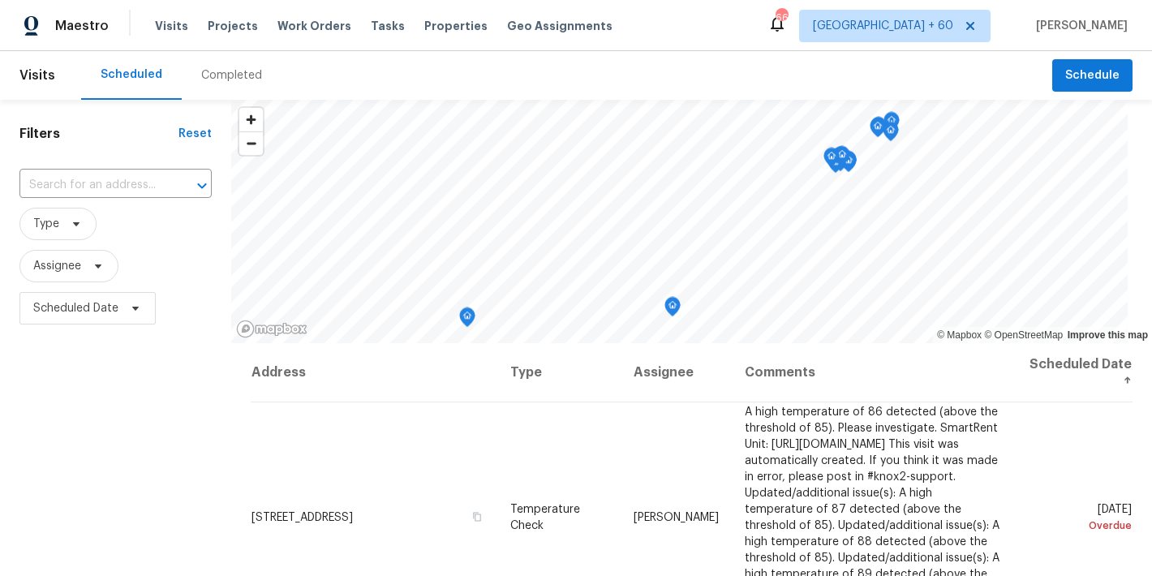
click at [224, 80] on div "Completed" at bounding box center [231, 75] width 61 height 16
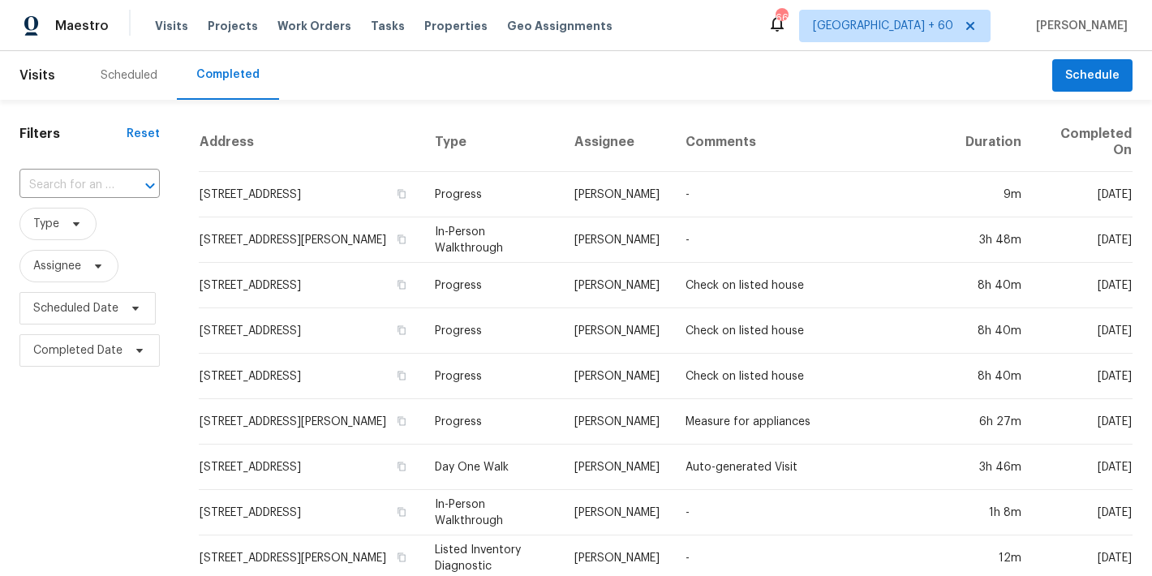
click at [499, 74] on div "Scheduled Completed" at bounding box center [566, 75] width 971 height 49
click at [91, 184] on input "text" at bounding box center [66, 185] width 95 height 25
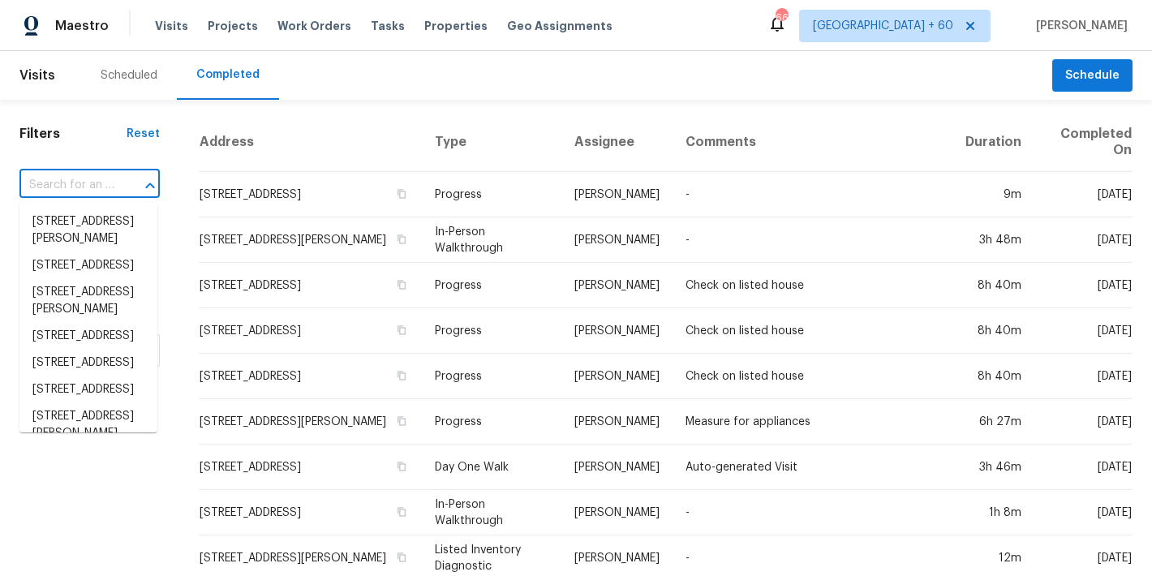
paste input "[STREET_ADDRESS]"
type input "[STREET_ADDRESS]"
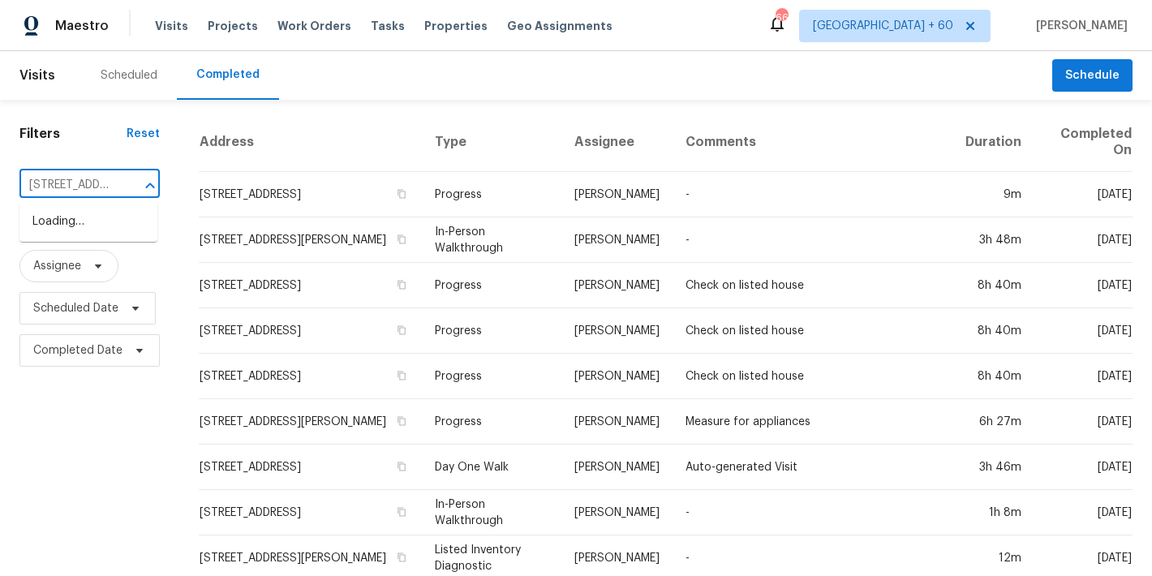
scroll to position [0, 129]
click at [61, 235] on li "[STREET_ADDRESS]" at bounding box center [88, 222] width 138 height 27
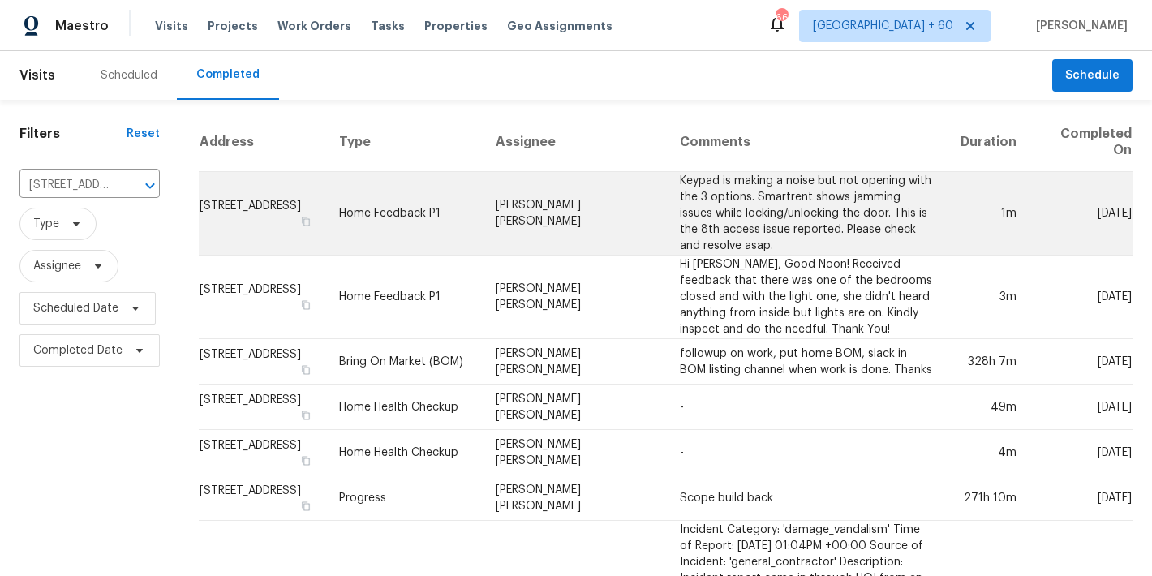
click at [261, 200] on td "[STREET_ADDRESS]" at bounding box center [262, 214] width 127 height 84
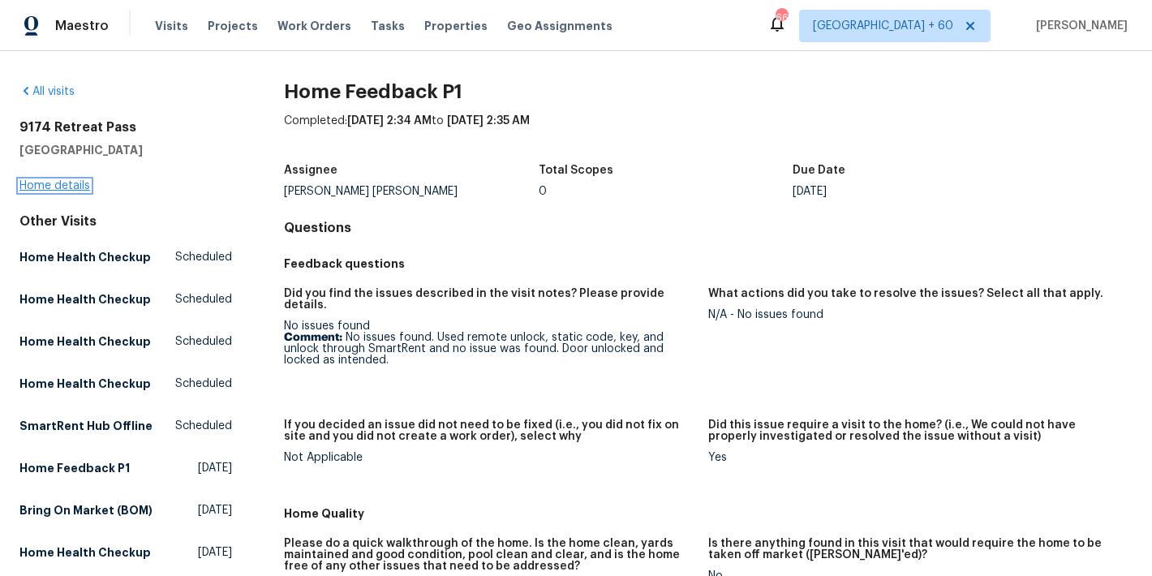
click at [55, 188] on link "Home details" at bounding box center [54, 185] width 71 height 11
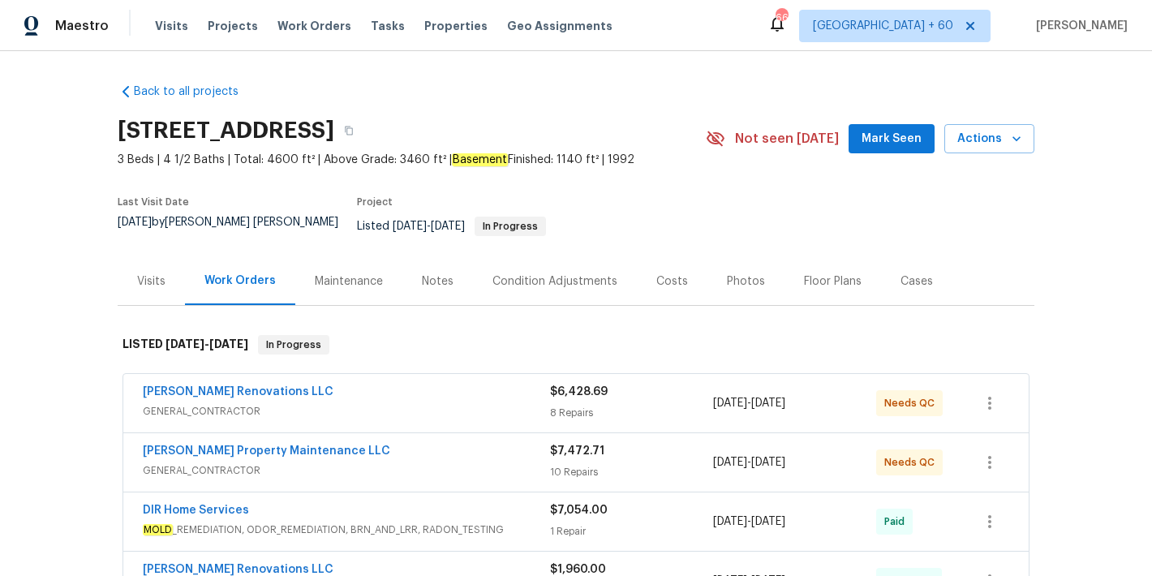
click at [893, 136] on span "Mark Seen" at bounding box center [892, 139] width 60 height 20
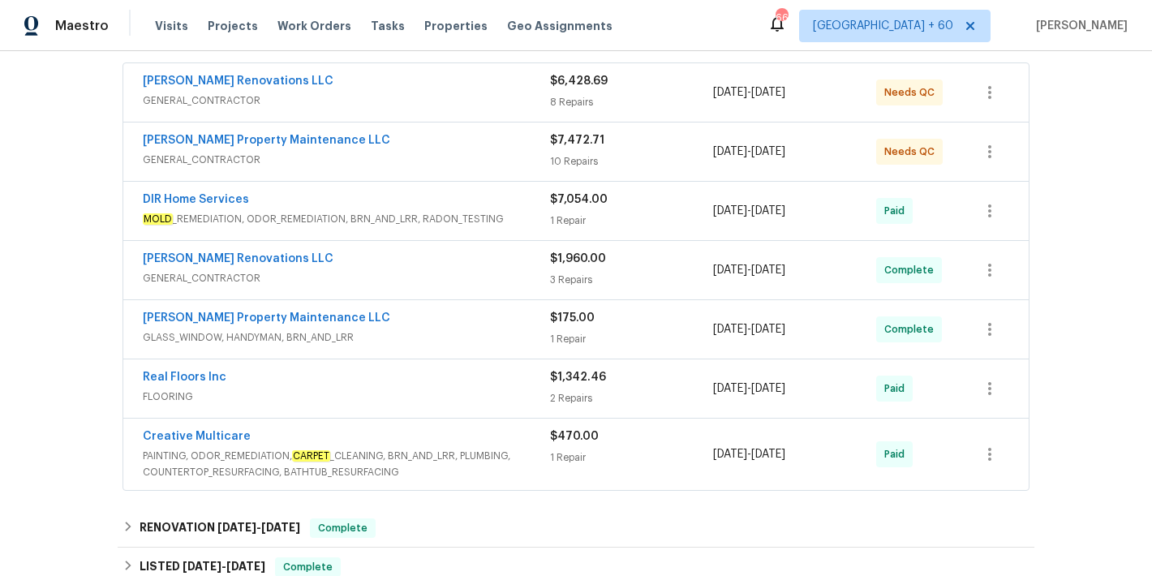
scroll to position [315, 0]
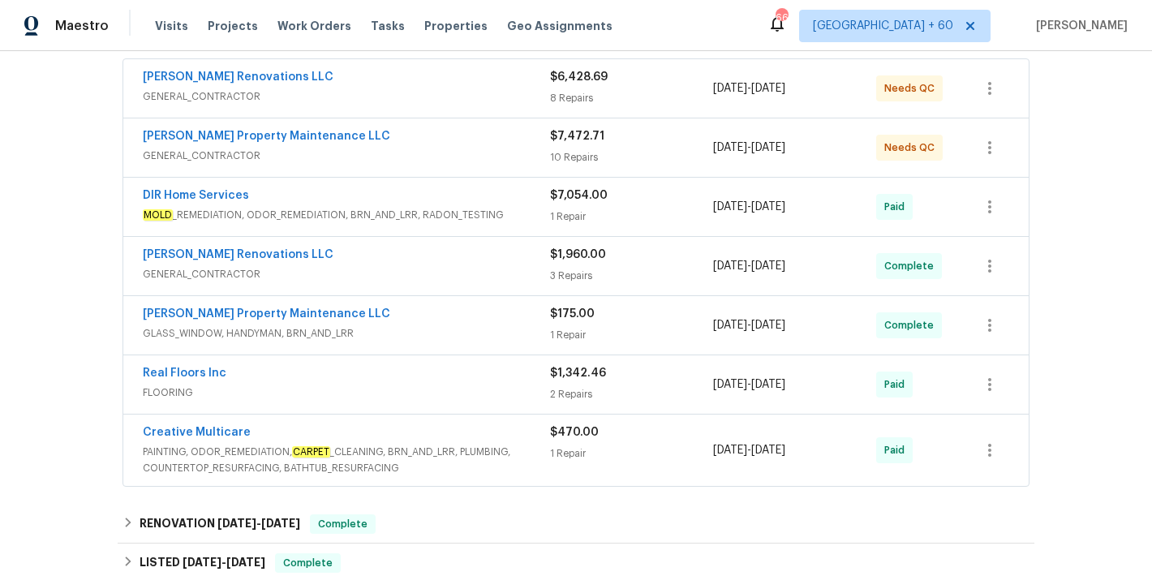
click at [443, 74] on div "[PERSON_NAME] Renovations LLC" at bounding box center [346, 78] width 407 height 19
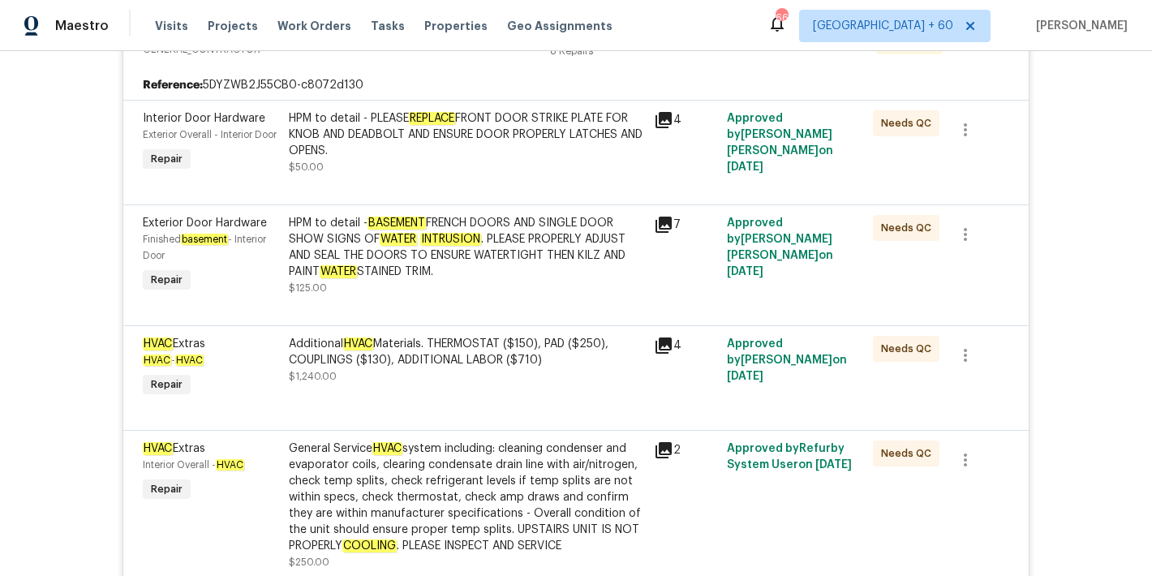
scroll to position [372, 0]
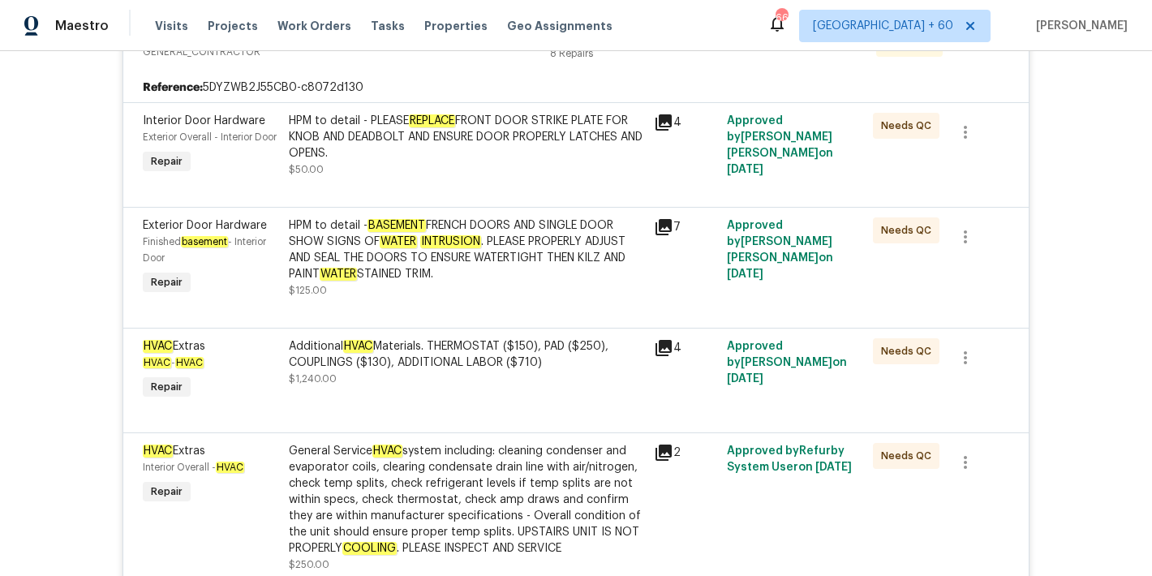
click at [1088, 230] on div "Back to all projects [STREET_ADDRESS] 3 Beds | 4 1/2 Baths | Total: 4600 ft² | …" at bounding box center [576, 313] width 1152 height 525
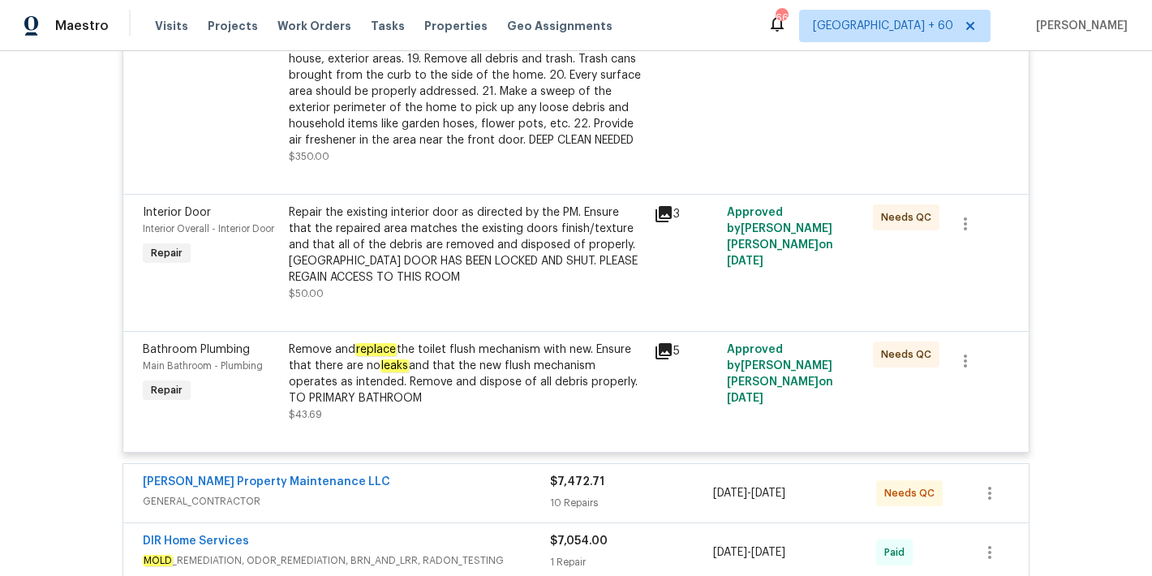
scroll to position [1634, 0]
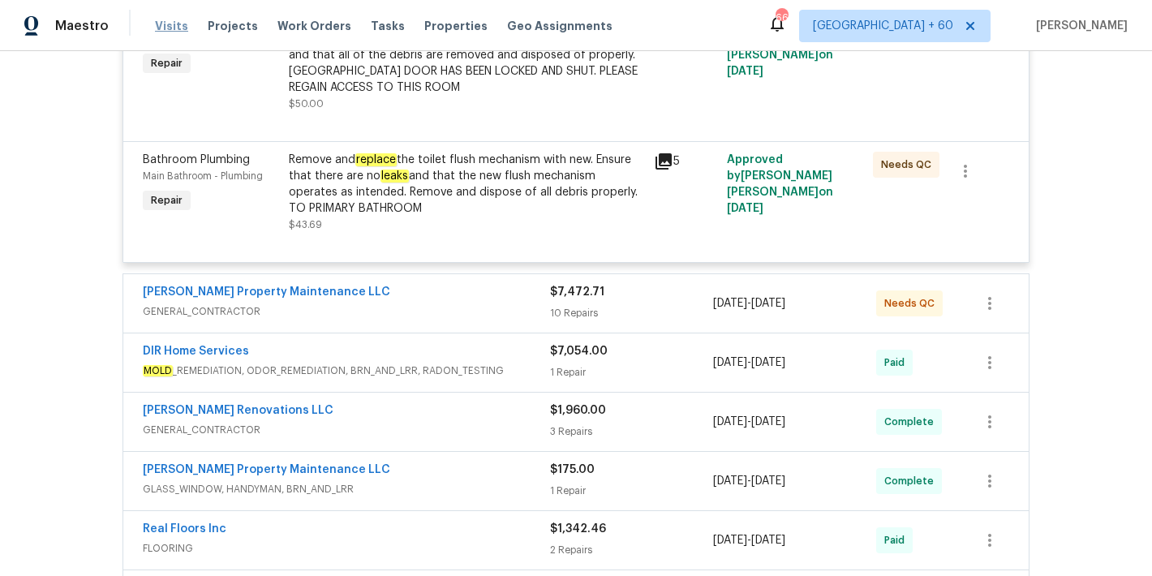
click at [168, 24] on span "Visits" at bounding box center [171, 26] width 33 height 16
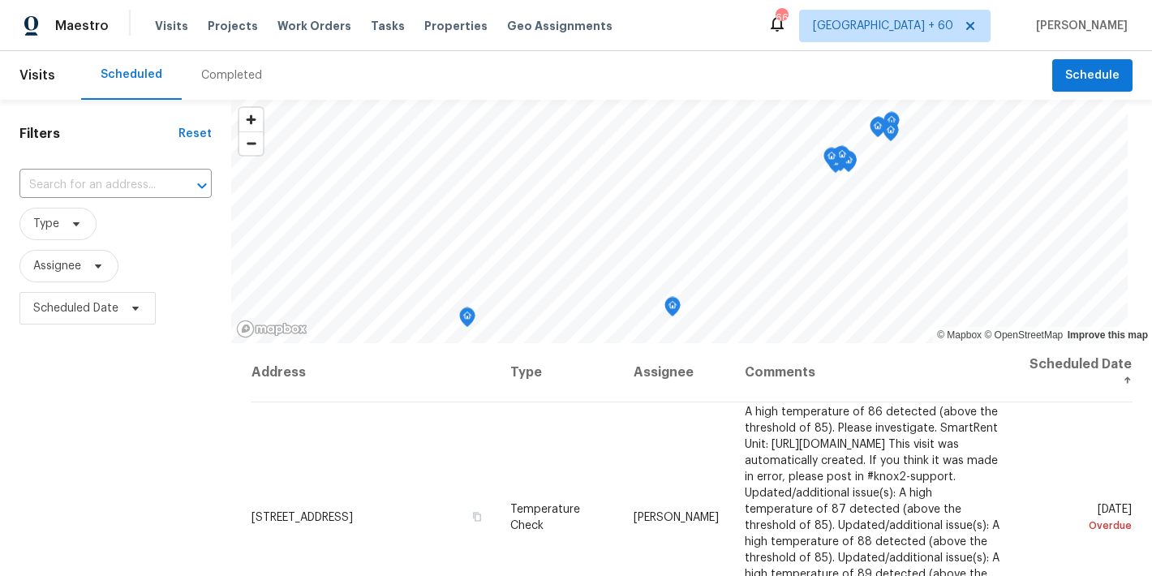
click at [230, 81] on div "Completed" at bounding box center [231, 75] width 61 height 16
